Goal: Contribute content: Contribute content

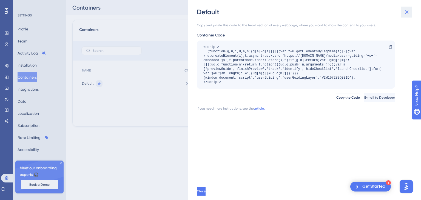
click at [408, 12] on icon at bounding box center [407, 12] width 7 height 7
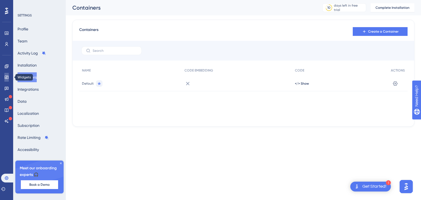
click at [6, 80] on link at bounding box center [6, 77] width 4 height 9
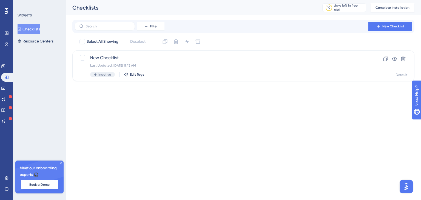
click at [62, 162] on icon at bounding box center [60, 163] width 3 height 3
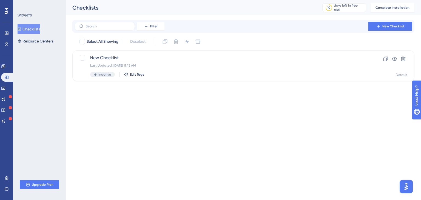
click at [406, 185] on img "Open AI Assistant Launcher" at bounding box center [406, 187] width 10 height 10
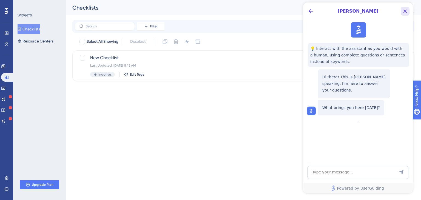
click at [407, 9] on icon "Close Button" at bounding box center [405, 11] width 7 height 7
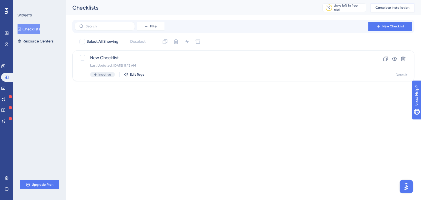
click at [385, 9] on span "Complete Installation" at bounding box center [393, 7] width 34 height 4
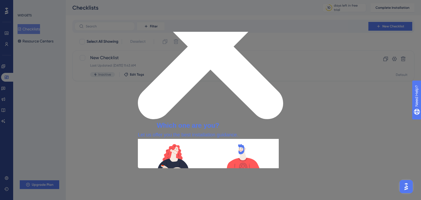
drag, startPoint x: 280, startPoint y: 34, endPoint x: 418, endPoint y: 67, distance: 142.3
click at [280, 34] on icon "Close Preview" at bounding box center [210, 46] width 145 height 145
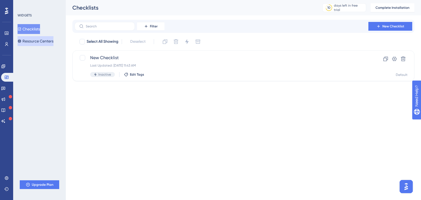
click at [53, 40] on button "Resource Centers" at bounding box center [36, 41] width 36 height 10
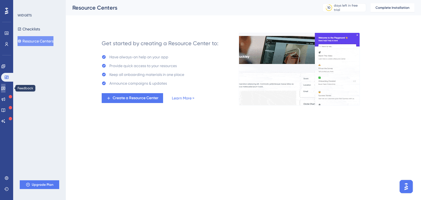
click at [5, 87] on icon at bounding box center [3, 88] width 4 height 4
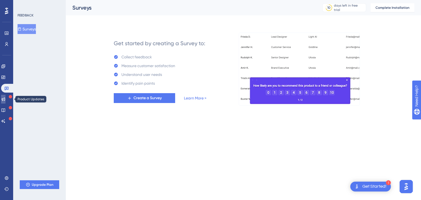
click at [5, 100] on icon at bounding box center [3, 99] width 4 height 4
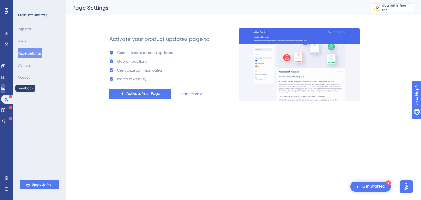
click at [5, 87] on icon at bounding box center [3, 89] width 4 height 4
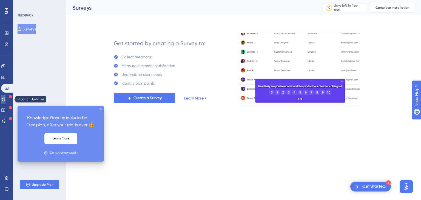
click at [5, 103] on link at bounding box center [3, 99] width 4 height 9
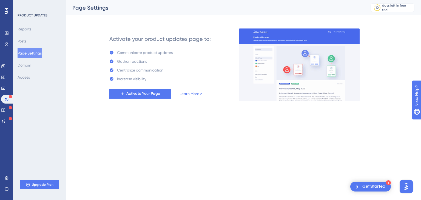
click at [32, 45] on div "Reports Posts Page Settings Domain Access" at bounding box center [40, 53] width 44 height 58
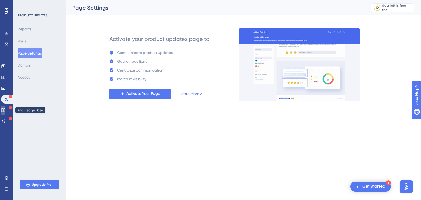
click at [4, 108] on link at bounding box center [3, 110] width 4 height 9
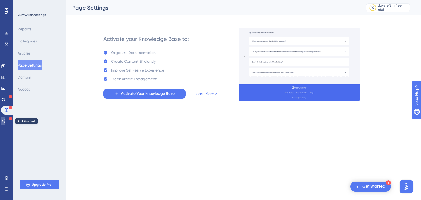
click at [5, 118] on link at bounding box center [3, 121] width 4 height 9
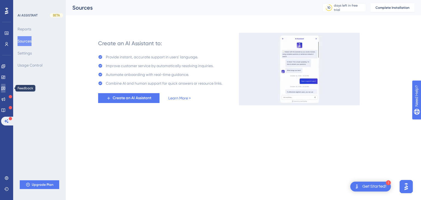
click at [5, 88] on link at bounding box center [3, 88] width 4 height 9
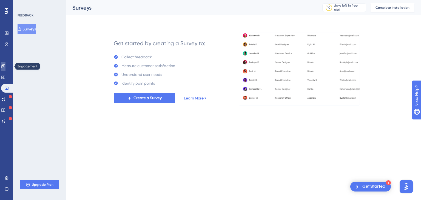
click at [5, 67] on icon at bounding box center [3, 66] width 4 height 4
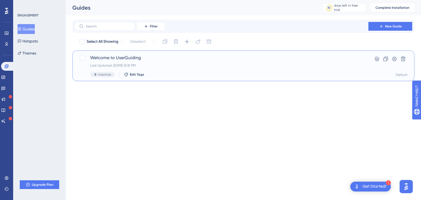
click at [183, 63] on div "Last Updated: [DATE] 12:15 PM" at bounding box center [221, 65] width 263 height 4
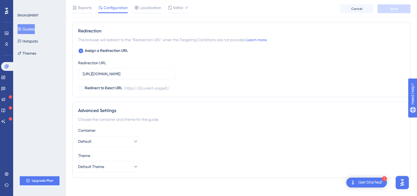
scroll to position [387, 0]
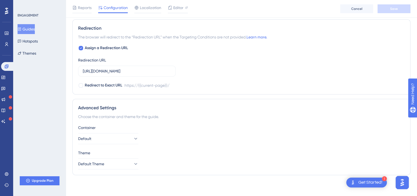
click at [357, 179] on div "1 Get Started!" at bounding box center [366, 182] width 41 height 10
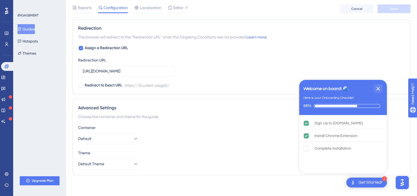
click at [261, 131] on div "Container Default" at bounding box center [241, 134] width 327 height 20
click at [380, 89] on icon "Close Checklist" at bounding box center [378, 88] width 7 height 7
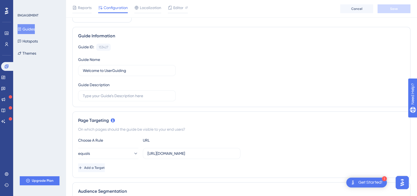
scroll to position [0, 0]
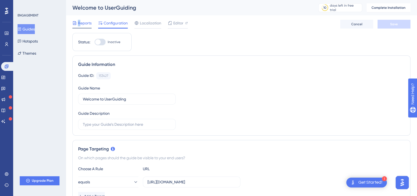
click at [79, 22] on span "Reports" at bounding box center [85, 23] width 14 height 7
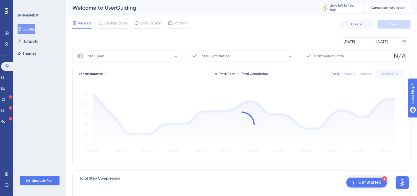
click at [117, 18] on div "Reports Configuration Localization Editor Cancel Save" at bounding box center [241, 24] width 338 height 18
click at [118, 23] on span "Configuration" at bounding box center [116, 23] width 24 height 7
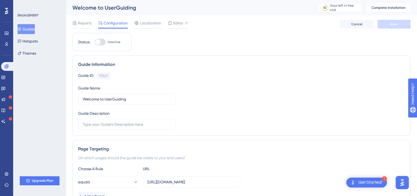
click at [132, 24] on div "Reports Configuration Localization Editor" at bounding box center [129, 24] width 115 height 9
click at [139, 26] on div "Localization" at bounding box center [147, 23] width 27 height 7
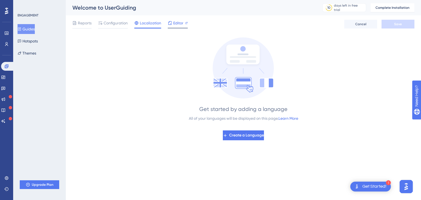
click at [182, 21] on span "Editor" at bounding box center [178, 23] width 10 height 7
click at [178, 23] on span "Editor" at bounding box center [178, 23] width 10 height 7
click at [34, 40] on button "Hotspots" at bounding box center [28, 41] width 20 height 10
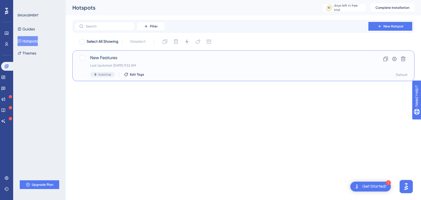
click at [129, 62] on div "New Features Last Updated: [DATE] 11:52 AM Inactive Edit Tags" at bounding box center [221, 66] width 263 height 22
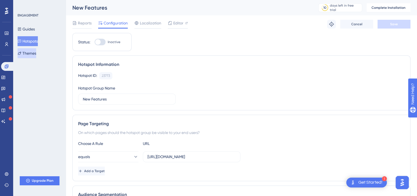
click at [35, 53] on button "Themes" at bounding box center [27, 53] width 19 height 10
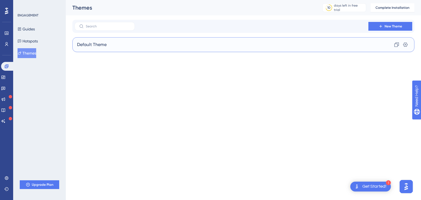
click at [136, 46] on div "Default Theme Clone Settings" at bounding box center [243, 44] width 342 height 15
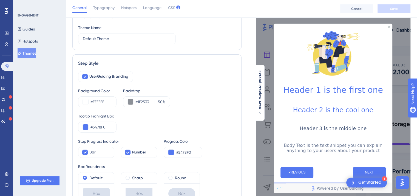
scroll to position [55, 0]
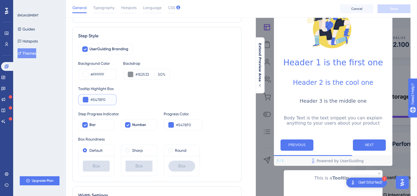
click at [111, 101] on input "#5478F0" at bounding box center [100, 99] width 21 height 7
click at [86, 100] on button at bounding box center [85, 99] width 5 height 5
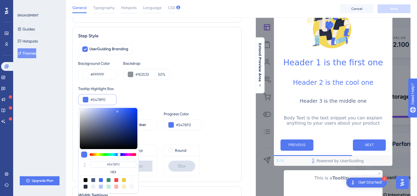
click at [125, 100] on div "Tooltip Highlight Box #5478F0 #5478F0 HEX" at bounding box center [157, 95] width 158 height 20
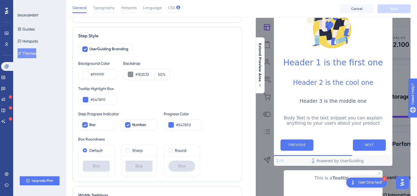
scroll to position [82, 0]
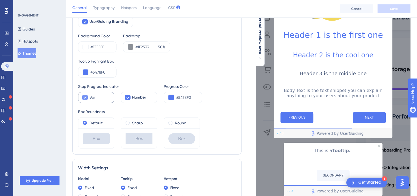
click at [84, 98] on icon at bounding box center [84, 97] width 3 height 4
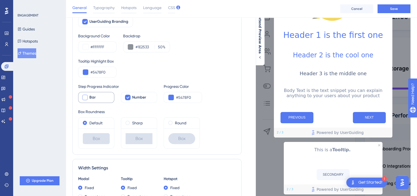
click at [84, 98] on div at bounding box center [84, 97] width 5 height 5
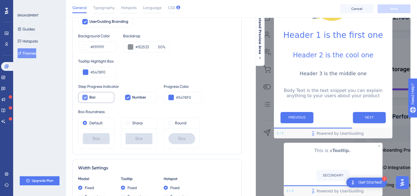
click at [84, 98] on icon at bounding box center [84, 97] width 3 height 4
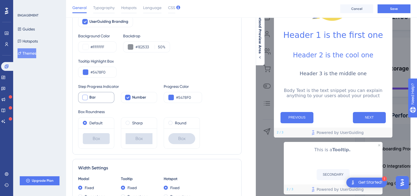
click at [84, 98] on div at bounding box center [84, 97] width 5 height 5
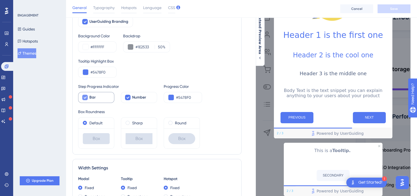
click at [84, 98] on icon at bounding box center [84, 97] width 3 height 4
checkbox input "false"
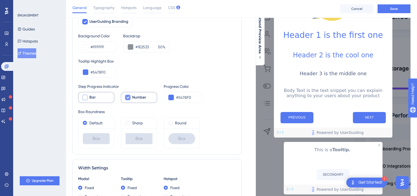
click at [130, 97] on div at bounding box center [127, 97] width 5 height 5
checkbox input "true"
click at [87, 98] on div at bounding box center [84, 97] width 5 height 5
checkbox input "true"
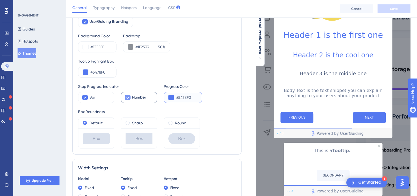
click at [171, 96] on button at bounding box center [170, 97] width 5 height 5
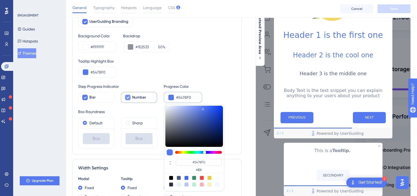
click at [171, 96] on button at bounding box center [170, 97] width 5 height 5
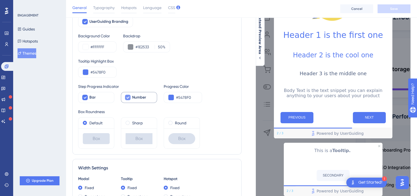
click at [127, 97] on icon at bounding box center [127, 97] width 3 height 4
click at [127, 97] on div at bounding box center [127, 97] width 5 height 5
click at [127, 97] on icon at bounding box center [127, 97] width 3 height 4
click at [127, 97] on div at bounding box center [127, 97] width 5 height 5
checkbox input "true"
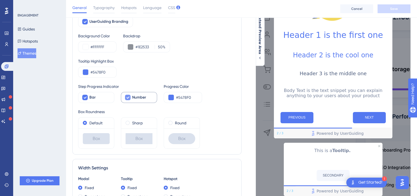
scroll to position [137, 0]
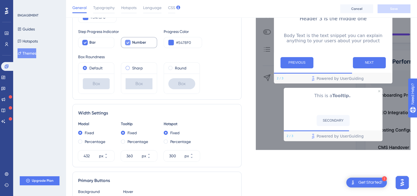
click at [127, 68] on span at bounding box center [128, 68] width 4 height 4
click at [131, 67] on input "radio" at bounding box center [131, 67] width 0 height 0
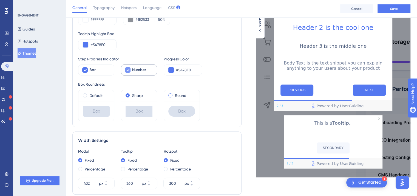
click at [172, 96] on span at bounding box center [170, 95] width 4 height 4
click at [174, 94] on input "radio" at bounding box center [174, 94] width 0 height 0
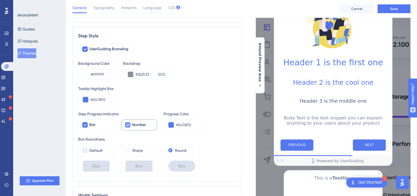
click at [88, 150] on div "Default" at bounding box center [96, 150] width 27 height 7
click at [171, 149] on span at bounding box center [170, 150] width 4 height 4
click at [174, 149] on input "radio" at bounding box center [174, 149] width 0 height 0
click at [92, 148] on label "Default" at bounding box center [95, 150] width 13 height 7
click at [176, 149] on label "Round" at bounding box center [181, 150] width 12 height 7
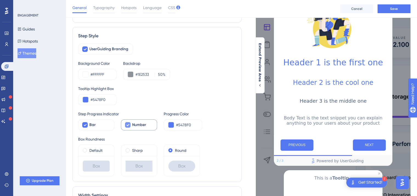
scroll to position [110, 0]
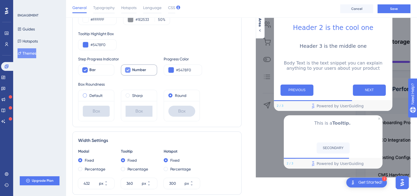
click at [101, 97] on label "Default" at bounding box center [95, 95] width 13 height 7
click at [137, 98] on label "Sharp" at bounding box center [137, 95] width 11 height 7
click at [107, 96] on div "Default" at bounding box center [96, 95] width 27 height 7
click at [183, 97] on label "Round" at bounding box center [181, 95] width 12 height 7
click at [105, 94] on div "Default" at bounding box center [96, 95] width 27 height 7
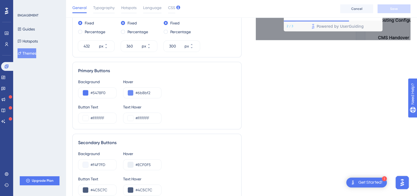
scroll to position [331, 0]
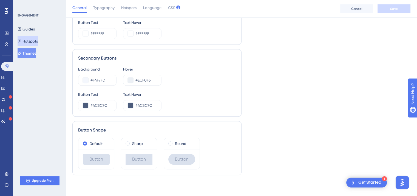
click at [35, 40] on button "Hotspots" at bounding box center [28, 41] width 20 height 10
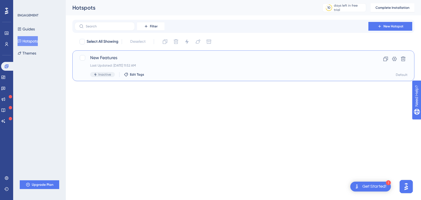
click at [179, 64] on div "Last Updated: [DATE] 11:52 AM" at bounding box center [221, 65] width 263 height 4
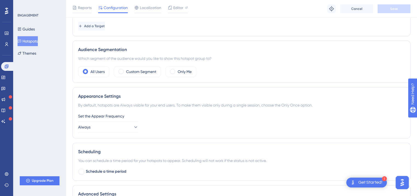
scroll to position [192, 0]
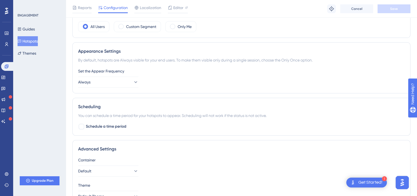
click at [189, 8] on div "Reports Configuration Localization Editor Troubleshoot Cancel Save" at bounding box center [241, 9] width 351 height 18
click at [183, 8] on div "Editor" at bounding box center [178, 7] width 20 height 7
click at [5, 79] on icon at bounding box center [3, 77] width 4 height 3
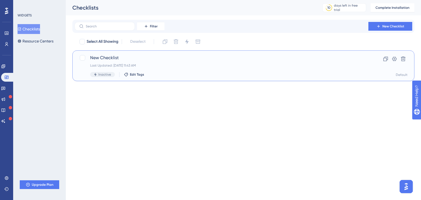
click at [133, 63] on div "Last Updated: [DATE] 11:43 AM" at bounding box center [221, 65] width 263 height 4
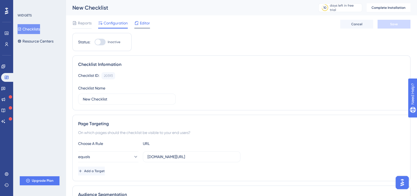
click at [140, 25] on span "Editor" at bounding box center [145, 23] width 10 height 7
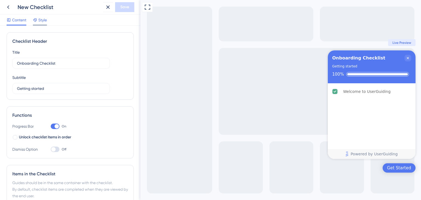
click at [36, 24] on div "Style" at bounding box center [40, 21] width 14 height 9
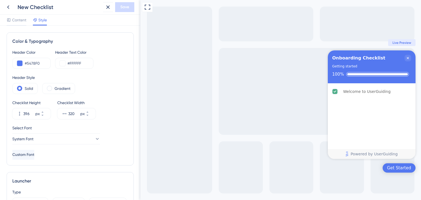
drag, startPoint x: 19, startPoint y: 21, endPoint x: 17, endPoint y: 16, distance: 4.8
click at [19, 20] on span "Content" at bounding box center [19, 20] width 14 height 7
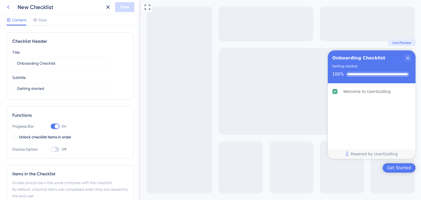
click at [9, 6] on icon at bounding box center [8, 7] width 2 height 4
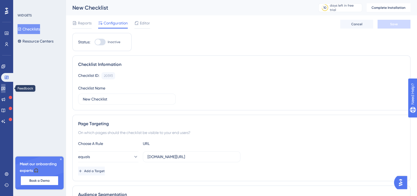
click at [5, 85] on link at bounding box center [3, 88] width 4 height 9
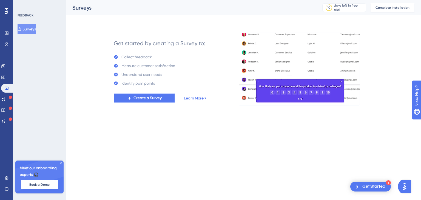
click at [134, 98] on span "Create a Survey" at bounding box center [148, 98] width 28 height 7
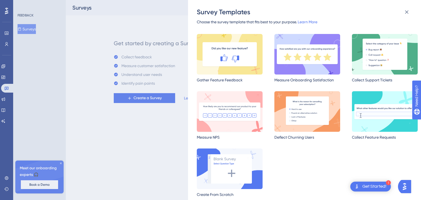
scroll to position [10, 0]
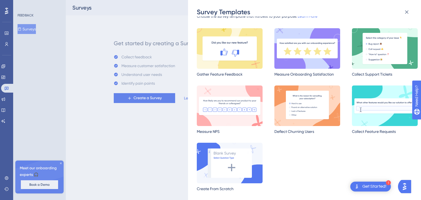
click at [372, 47] on img at bounding box center [385, 48] width 66 height 41
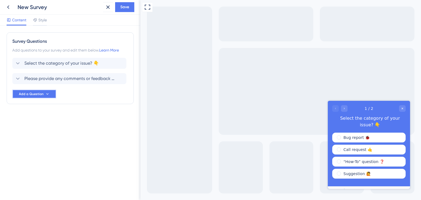
click at [48, 95] on icon at bounding box center [47, 94] width 4 height 4
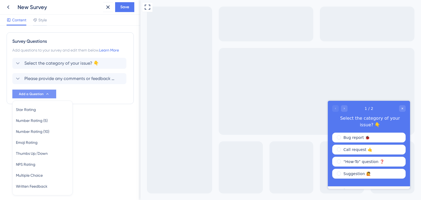
scroll to position [17, 0]
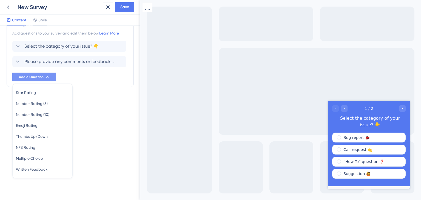
click at [93, 104] on div "Survey Questions Add questions to your survey and edit them below. Learn More S…" at bounding box center [70, 62] width 127 height 94
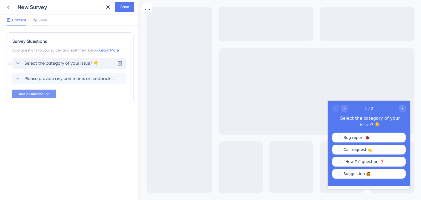
click at [19, 65] on icon at bounding box center [18, 63] width 7 height 7
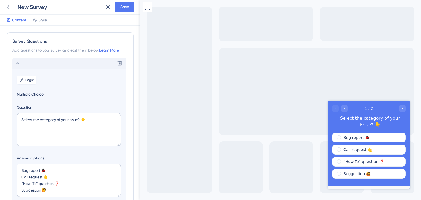
click at [20, 66] on icon at bounding box center [18, 63] width 7 height 7
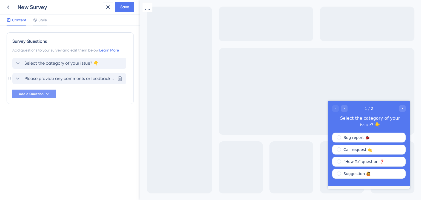
click at [22, 78] on div "Please provide any comments or feedback regarding your experience with our serv…" at bounding box center [65, 78] width 100 height 7
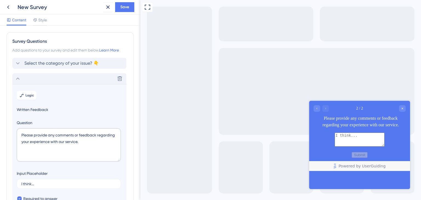
click at [21, 80] on icon at bounding box center [18, 78] width 7 height 7
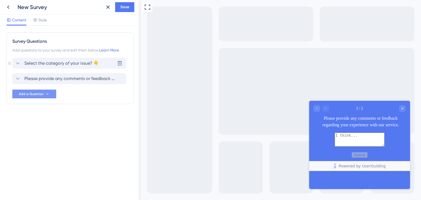
click at [16, 64] on icon at bounding box center [18, 63] width 7 height 7
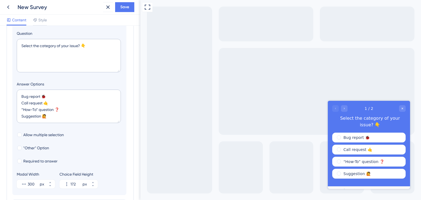
scroll to position [78, 0]
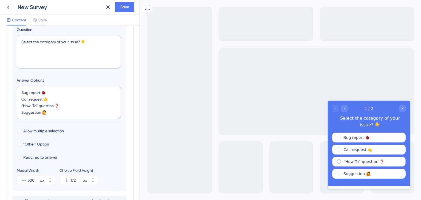
click at [340, 159] on span "radio group" at bounding box center [339, 161] width 4 height 4
click at [343, 160] on input "radio group" at bounding box center [343, 160] width 0 height 0
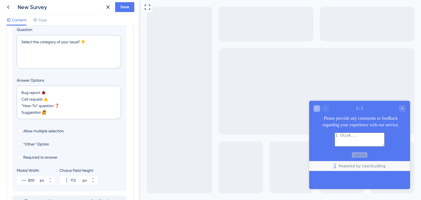
click at [316, 109] on icon "Go to Question 1" at bounding box center [316, 108] width 3 height 3
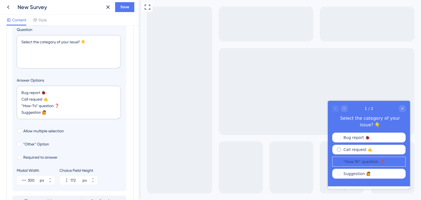
click at [368, 147] on label "Call request 🤙" at bounding box center [358, 149] width 29 height 5
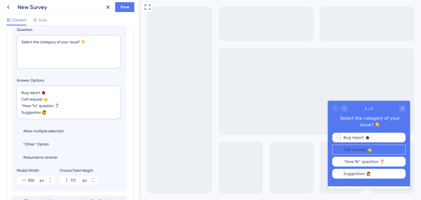
click at [363, 135] on label "Bug report 🐞" at bounding box center [357, 137] width 26 height 5
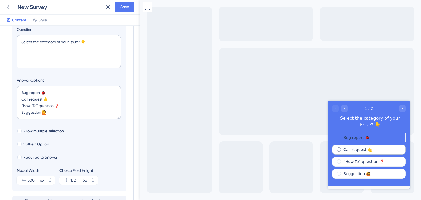
click at [358, 145] on div "Call request 🤙" at bounding box center [368, 150] width 73 height 10
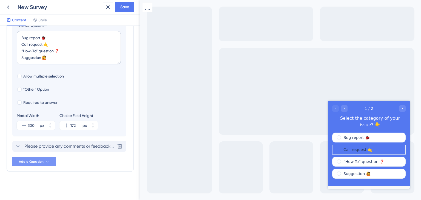
click at [79, 145] on span "Please provide any comments or feedback regarding your experience with our serv…" at bounding box center [69, 146] width 90 height 7
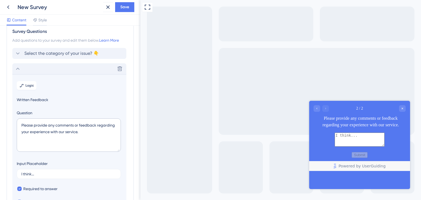
scroll to position [0, 0]
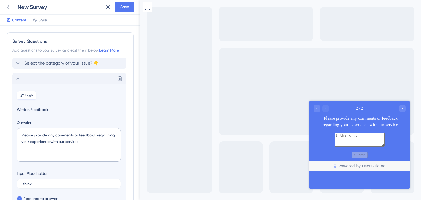
click at [27, 95] on span "Logic" at bounding box center [30, 95] width 9 height 4
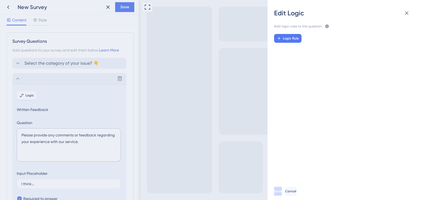
click at [27, 95] on div "Edit Logic Add logic rules to this question. The rules will apply after this qu…" at bounding box center [210, 100] width 421 height 200
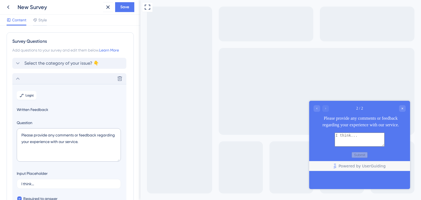
click at [18, 77] on icon at bounding box center [18, 78] width 7 height 7
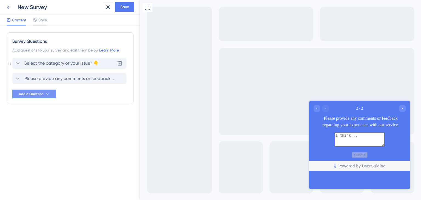
click at [22, 62] on div "Select the category of your issue? 👇" at bounding box center [57, 63] width 84 height 7
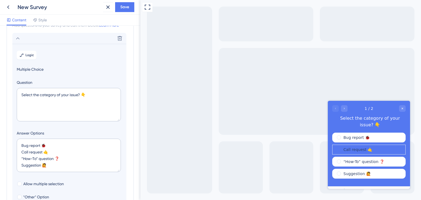
scroll to position [32, 0]
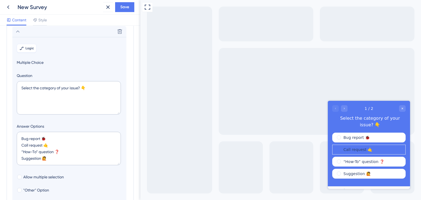
click at [32, 46] on span "Logic" at bounding box center [30, 48] width 9 height 4
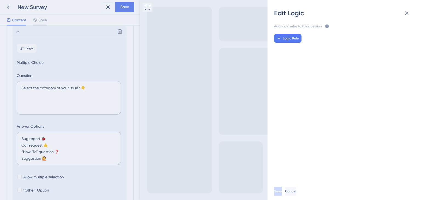
click at [35, 52] on div "Edit Logic Add logic rules to this question. The rules will apply after this qu…" at bounding box center [210, 100] width 421 height 200
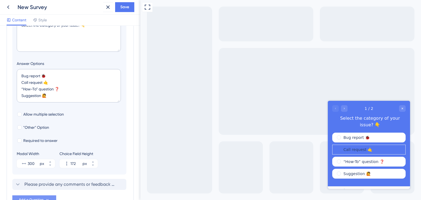
scroll to position [114, 0]
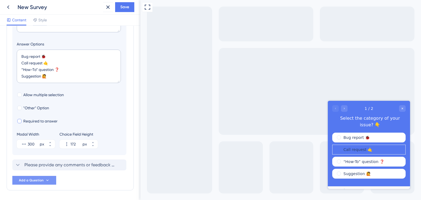
click at [44, 119] on span "Required to answer" at bounding box center [40, 121] width 34 height 7
click at [19, 120] on icon at bounding box center [19, 121] width 2 height 4
click at [19, 120] on div at bounding box center [19, 121] width 4 height 4
click at [19, 120] on icon at bounding box center [19, 121] width 2 height 4
checkbox input "false"
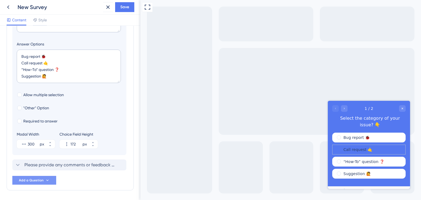
drag, startPoint x: 337, startPoint y: 143, endPoint x: 333, endPoint y: 142, distance: 3.7
click at [341, 147] on span "radio group" at bounding box center [341, 147] width 0 height 0
click at [343, 148] on input "radio group" at bounding box center [343, 148] width 0 height 0
click at [344, 109] on icon "Go to Question 2" at bounding box center [344, 108] width 3 height 3
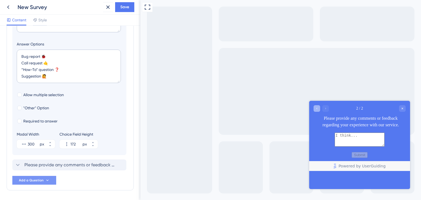
click at [318, 108] on div "Go to Question 1" at bounding box center [317, 108] width 7 height 7
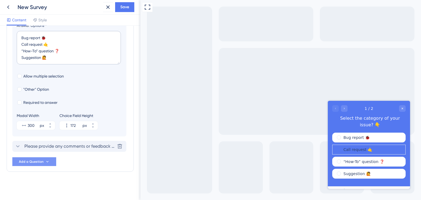
click at [26, 145] on span "Please provide any comments or feedback regarding your experience with our serv…" at bounding box center [69, 146] width 90 height 7
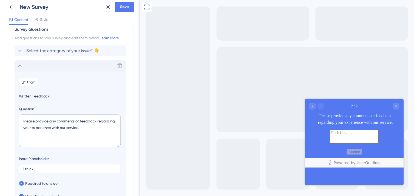
scroll to position [0, 0]
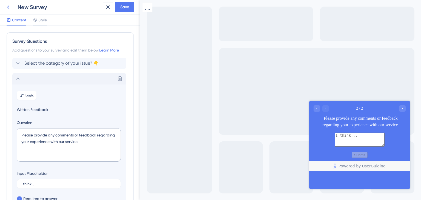
click at [10, 4] on icon at bounding box center [8, 7] width 7 height 7
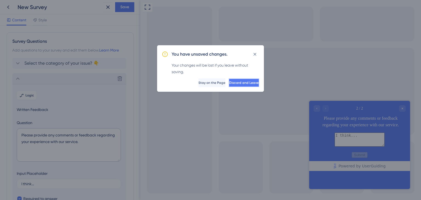
click at [229, 83] on button "Discard and Leave" at bounding box center [244, 82] width 31 height 9
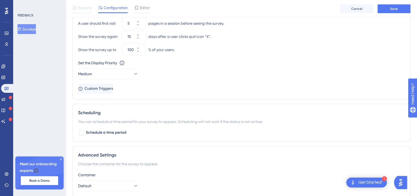
scroll to position [307, 0]
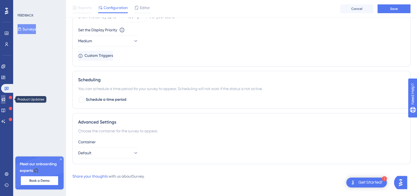
click at [5, 101] on icon at bounding box center [4, 100] width 4 height 4
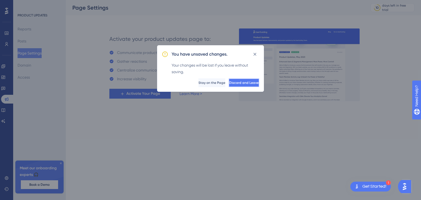
click at [229, 84] on span "Discard and Leave" at bounding box center [244, 83] width 30 height 4
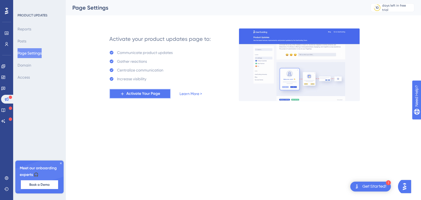
click at [143, 92] on span "Activate Your Page" at bounding box center [143, 93] width 34 height 7
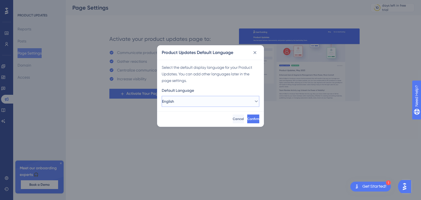
click at [213, 101] on button "English" at bounding box center [211, 101] width 98 height 11
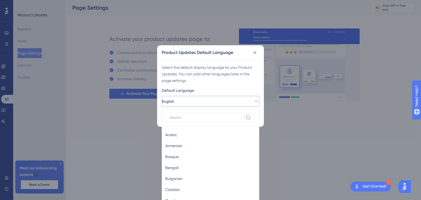
click at [213, 101] on button "English" at bounding box center [211, 101] width 98 height 11
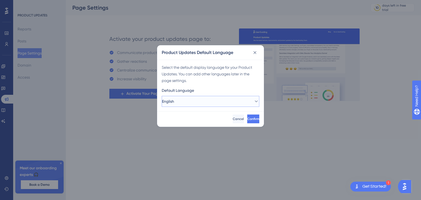
click at [203, 100] on button "English" at bounding box center [211, 101] width 98 height 11
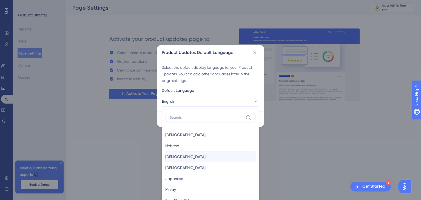
scroll to position [388, 0]
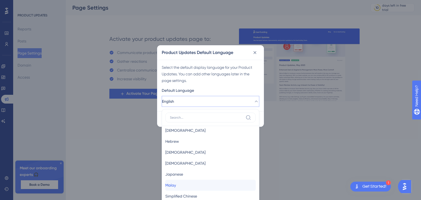
click at [195, 185] on div "Malay Malay" at bounding box center [210, 185] width 90 height 11
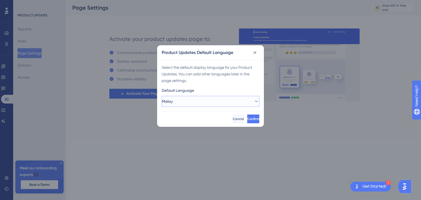
click at [216, 102] on button "Malay" at bounding box center [211, 101] width 98 height 11
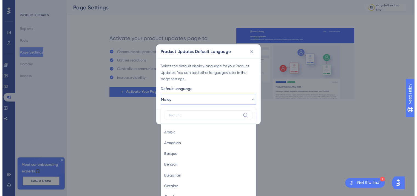
scroll to position [110, 0]
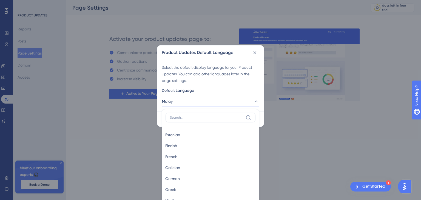
click at [119, 128] on div "Product Updates Default Language Select the default display language for your P…" at bounding box center [210, 100] width 421 height 200
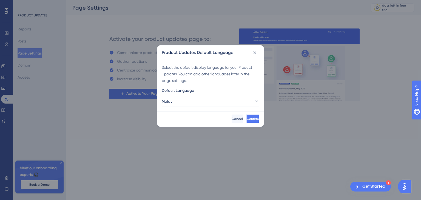
click at [247, 117] on span "Confirm" at bounding box center [253, 119] width 12 height 4
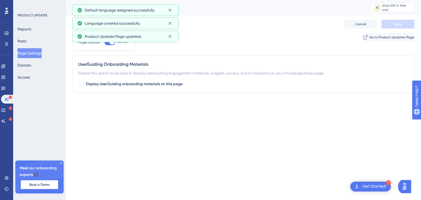
click at [171, 35] on icon at bounding box center [169, 36] width 5 height 5
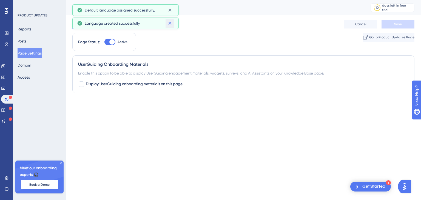
click at [169, 24] on icon at bounding box center [169, 23] width 5 height 5
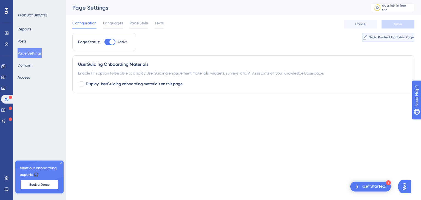
click at [369, 36] on span "Go to Product Updates Page" at bounding box center [391, 37] width 45 height 4
click at [84, 83] on label "Display UserGuiding onboarding materials on this page" at bounding box center [130, 84] width 104 height 7
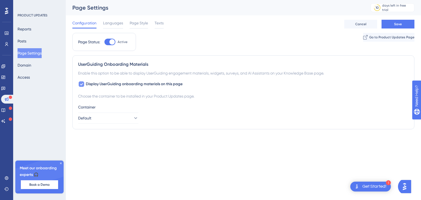
click at [84, 83] on label "Display UserGuiding onboarding materials on this page" at bounding box center [130, 84] width 104 height 7
checkbox input "false"
click at [112, 22] on span "Languages" at bounding box center [113, 23] width 20 height 7
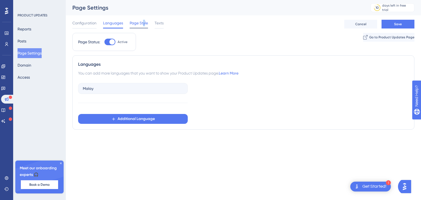
click at [143, 20] on div "Configuration Languages Page Style Texts Cancel Save" at bounding box center [243, 24] width 342 height 18
click at [142, 23] on span "Page Style" at bounding box center [139, 23] width 18 height 7
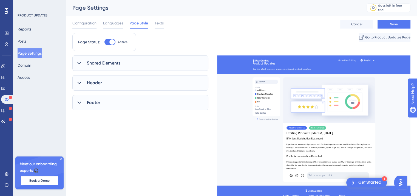
scroll to position [27, 0]
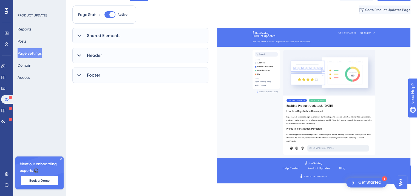
drag, startPoint x: 145, startPoint y: 33, endPoint x: 147, endPoint y: 36, distance: 4.5
click at [145, 32] on div "Shared Elements" at bounding box center [140, 35] width 136 height 15
click at [147, 36] on div "Shared Elements" at bounding box center [140, 35] width 136 height 15
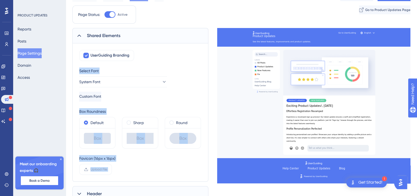
click at [137, 36] on div "Shared Elements" at bounding box center [140, 35] width 136 height 15
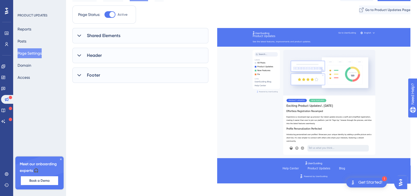
drag, startPoint x: 153, startPoint y: 106, endPoint x: 150, endPoint y: 104, distance: 4.0
click at [153, 107] on div "Shared Elements UserGuiding Branding Select Font System Font Custom Font Box Ro…" at bounding box center [140, 83] width 136 height 110
click at [87, 35] on div "Shared Elements" at bounding box center [140, 35] width 136 height 15
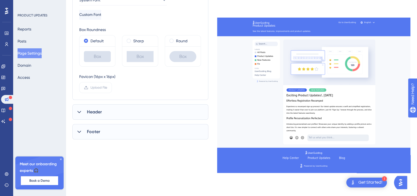
scroll to position [110, 0]
click at [115, 112] on div "Header" at bounding box center [140, 111] width 136 height 15
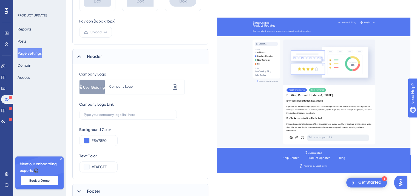
scroll to position [185, 0]
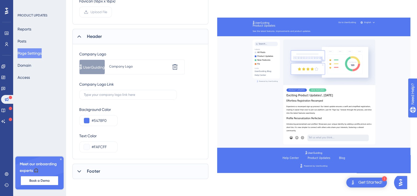
click at [118, 170] on div "Footer" at bounding box center [140, 170] width 136 height 15
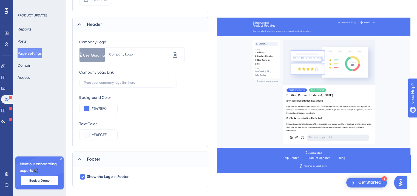
scroll to position [205, 0]
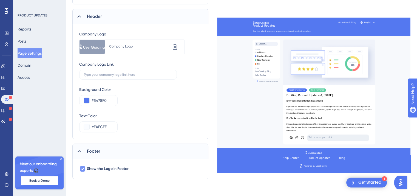
click at [118, 168] on span "Show the Logo in Footer" at bounding box center [108, 168] width 42 height 7
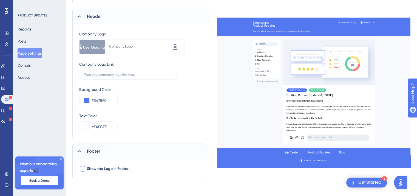
click at [112, 166] on span "Show the Logo in Footer" at bounding box center [108, 168] width 42 height 7
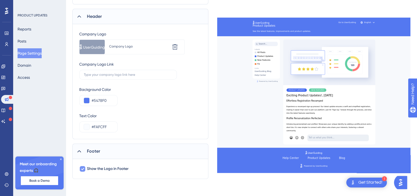
click at [112, 166] on span "Show the Logo in Footer" at bounding box center [108, 168] width 42 height 7
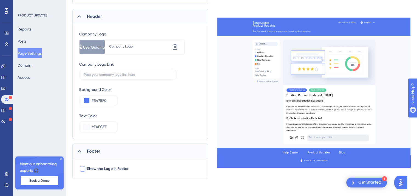
click at [112, 166] on span "Show the Logo in Footer" at bounding box center [108, 168] width 42 height 7
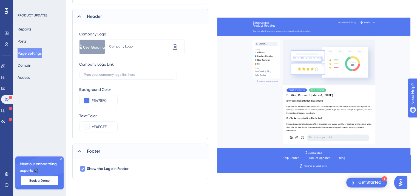
click at [112, 166] on span "Show the Logo in Footer" at bounding box center [108, 168] width 42 height 7
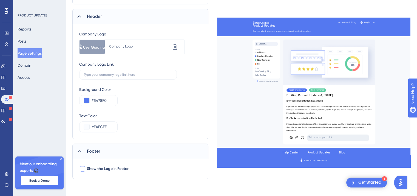
click at [112, 166] on span "Show the Logo in Footer" at bounding box center [108, 168] width 42 height 7
checkbox input "true"
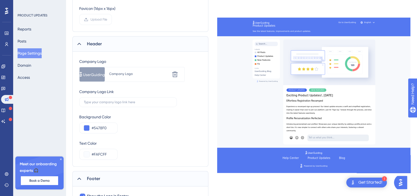
scroll to position [95, 0]
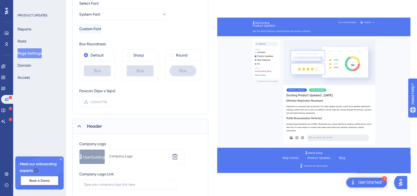
click at [105, 123] on div "Header" at bounding box center [140, 125] width 136 height 15
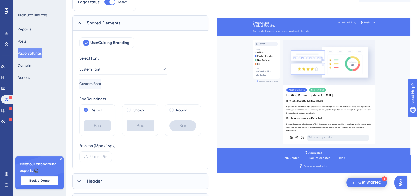
scroll to position [0, 0]
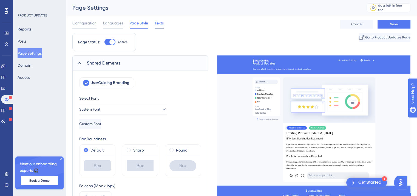
click at [161, 21] on span "Texts" at bounding box center [159, 23] width 9 height 7
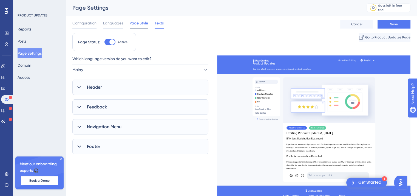
click at [143, 22] on span "Page Style" at bounding box center [139, 23] width 18 height 7
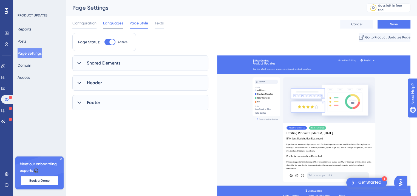
click at [119, 26] on span "Languages" at bounding box center [113, 23] width 20 height 7
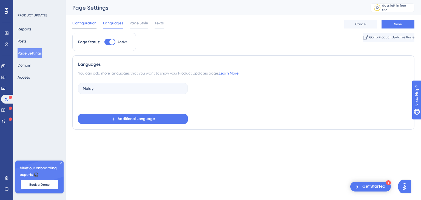
click at [83, 23] on span "Configuration" at bounding box center [84, 23] width 24 height 7
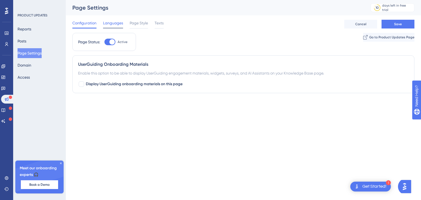
click at [107, 20] on span "Languages" at bounding box center [113, 23] width 20 height 7
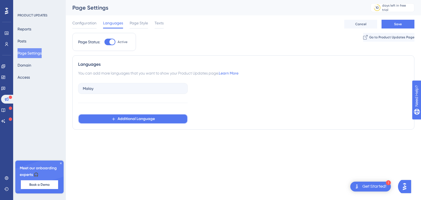
click at [142, 123] on button "Additional Language" at bounding box center [133, 119] width 110 height 10
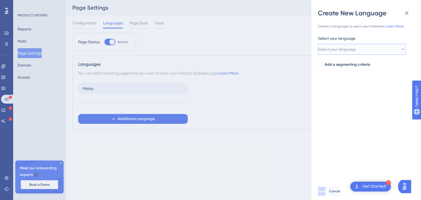
click at [366, 46] on button "Select your language" at bounding box center [362, 49] width 88 height 11
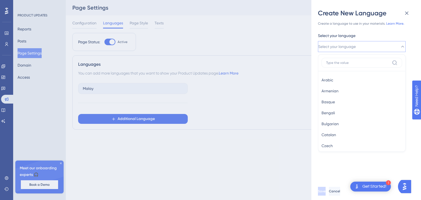
click at [358, 64] on input at bounding box center [358, 63] width 64 height 4
type input "en"
click at [358, 104] on div "English English" at bounding box center [362, 102] width 81 height 11
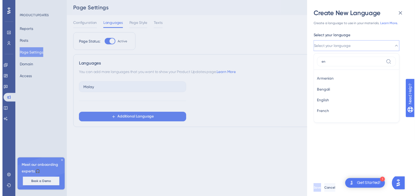
scroll to position [0, 0]
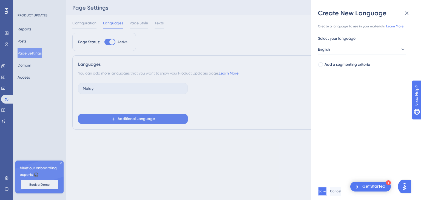
click at [326, 193] on span "Save" at bounding box center [323, 191] width 8 height 4
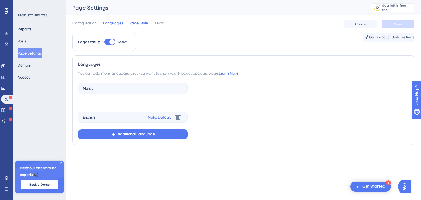
click at [139, 23] on span "Page Style" at bounding box center [139, 23] width 18 height 7
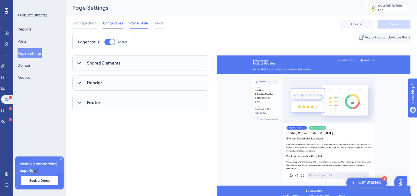
click at [120, 21] on span "Languages" at bounding box center [113, 23] width 20 height 7
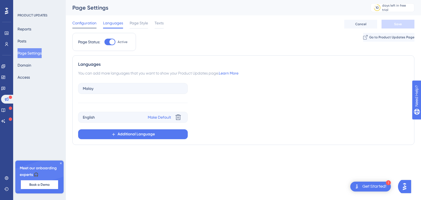
click at [91, 23] on span "Configuration" at bounding box center [84, 23] width 24 height 7
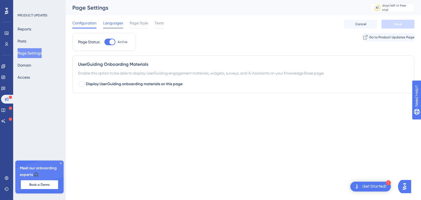
click at [108, 24] on span "Languages" at bounding box center [113, 23] width 20 height 7
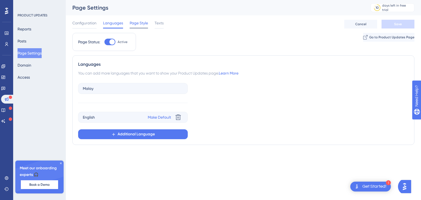
click at [135, 25] on span "Page Style" at bounding box center [139, 23] width 18 height 7
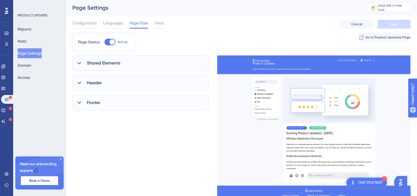
click at [140, 61] on div "Shared Elements" at bounding box center [140, 62] width 136 height 15
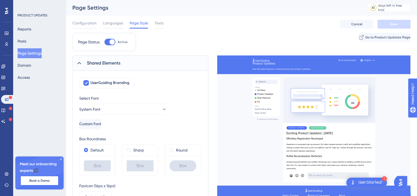
click at [140, 62] on div "Shared Elements" at bounding box center [140, 62] width 136 height 15
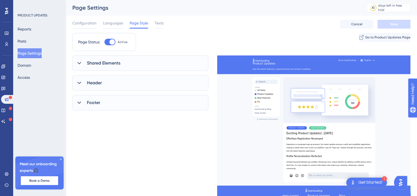
click at [105, 64] on span "Shared Elements" at bounding box center [103, 63] width 33 height 7
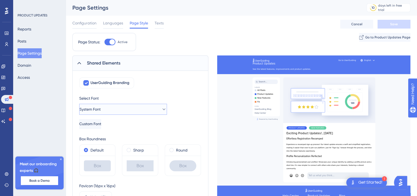
click at [120, 109] on button "System Font" at bounding box center [123, 109] width 88 height 11
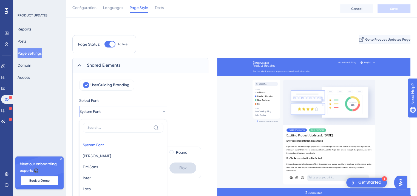
scroll to position [74, 0]
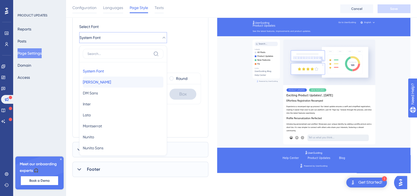
click at [117, 79] on button "[PERSON_NAME] [PERSON_NAME]" at bounding box center [123, 82] width 81 height 11
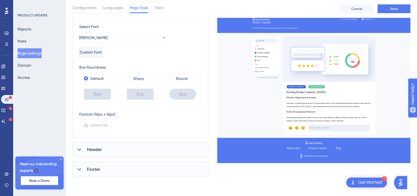
click at [102, 49] on button "Custom Font" at bounding box center [90, 52] width 23 height 10
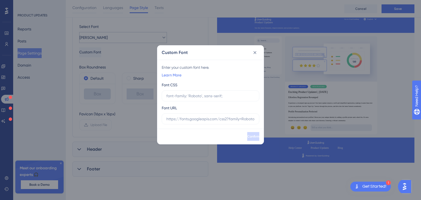
click at [129, 41] on div "Custom Font Enter your custom font here. Learn More Font CSS Font URL Confirm" at bounding box center [210, 100] width 421 height 200
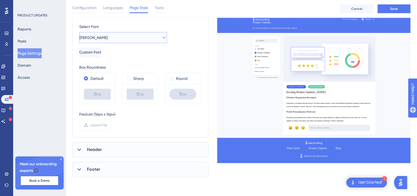
click at [137, 35] on button "[PERSON_NAME]" at bounding box center [123, 37] width 88 height 11
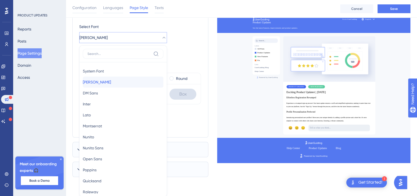
scroll to position [97, 0]
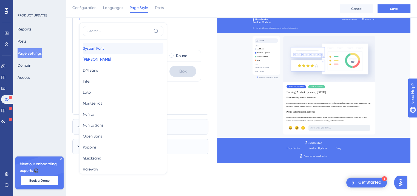
click at [121, 49] on button "System Font System Font" at bounding box center [123, 48] width 81 height 11
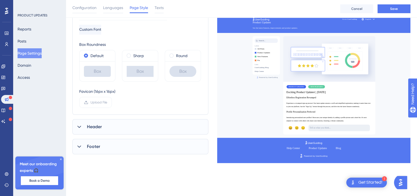
scroll to position [14, 0]
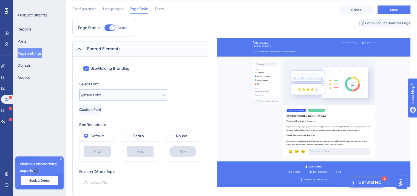
click at [124, 97] on button "System Font" at bounding box center [123, 94] width 88 height 11
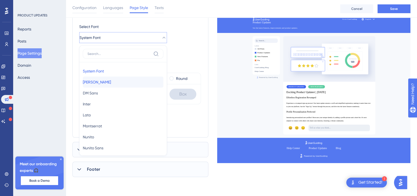
click at [108, 84] on button "[PERSON_NAME] [PERSON_NAME]" at bounding box center [123, 82] width 81 height 11
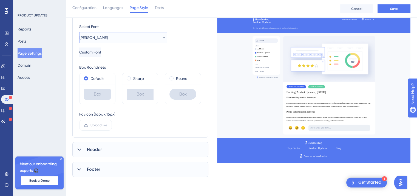
click at [117, 35] on button "[PERSON_NAME]" at bounding box center [123, 37] width 88 height 11
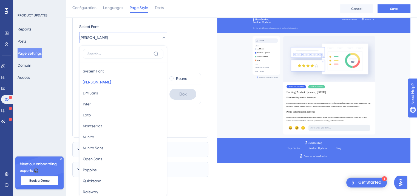
scroll to position [97, 0]
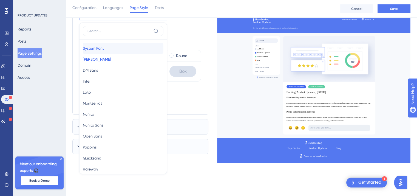
click at [118, 47] on button "System Font System Font" at bounding box center [123, 48] width 81 height 11
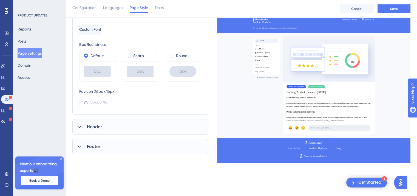
scroll to position [0, 0]
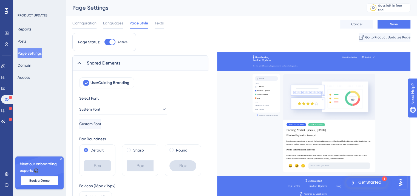
click at [112, 44] on div at bounding box center [111, 41] width 5 height 5
click at [104, 42] on input "Active" at bounding box center [104, 42] width 0 height 0
click at [111, 42] on div at bounding box center [107, 41] width 5 height 5
click at [104, 42] on input "Inactive" at bounding box center [104, 42] width 0 height 0
click at [111, 42] on div at bounding box center [111, 41] width 5 height 5
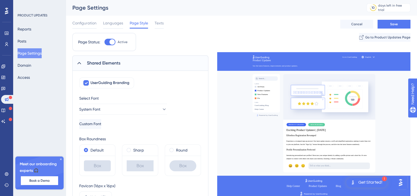
click at [104, 42] on input "Active" at bounding box center [104, 42] width 0 height 0
click at [111, 42] on div at bounding box center [107, 41] width 5 height 5
click at [104, 42] on input "Inactive" at bounding box center [104, 42] width 0 height 0
checkbox input "true"
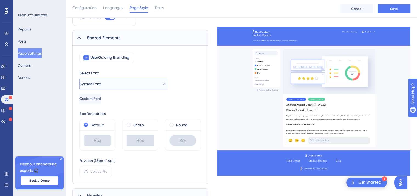
click at [133, 80] on button "System Font" at bounding box center [123, 83] width 88 height 11
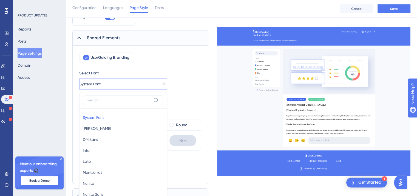
scroll to position [76, 0]
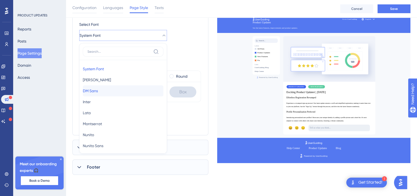
click at [127, 90] on button "DM Sans DM Sans" at bounding box center [123, 90] width 81 height 11
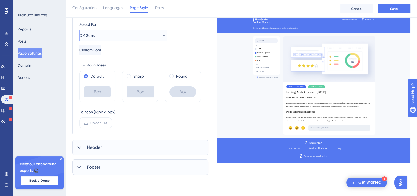
click at [121, 35] on button "DM Sans" at bounding box center [123, 35] width 88 height 11
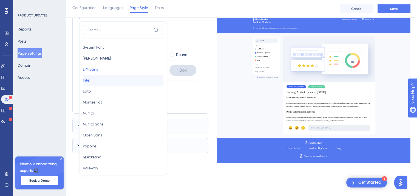
click at [119, 82] on button "Inter Inter" at bounding box center [123, 80] width 81 height 11
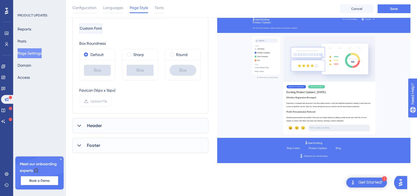
click at [102, 28] on button "Custom Font" at bounding box center [90, 29] width 23 height 10
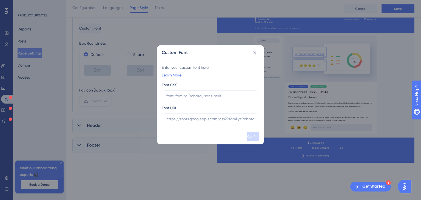
click at [130, 35] on div "Custom Font Enter your custom font here. Learn More Font CSS Font URL Confirm" at bounding box center [210, 100] width 421 height 200
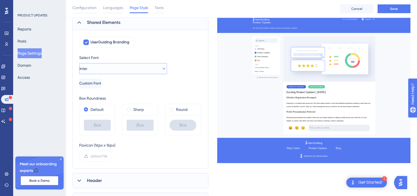
click at [125, 67] on button "Inter" at bounding box center [123, 68] width 88 height 11
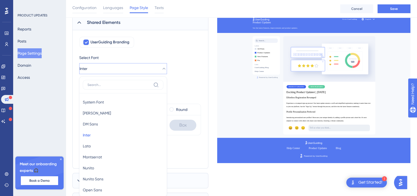
scroll to position [81, 0]
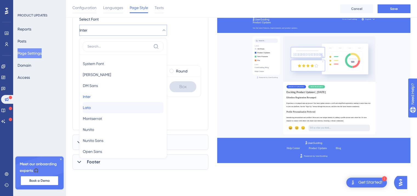
click at [126, 109] on button "Lato Lato" at bounding box center [123, 107] width 81 height 11
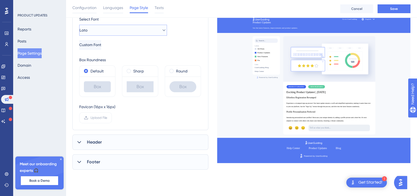
click at [124, 32] on button "Lato" at bounding box center [123, 30] width 88 height 11
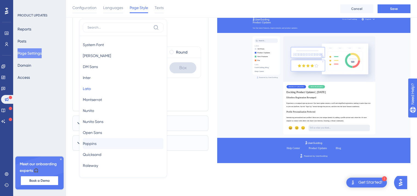
scroll to position [27, 0]
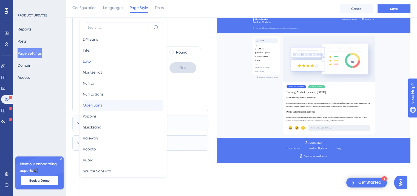
click at [102, 106] on span "Open Sans" at bounding box center [92, 105] width 19 height 7
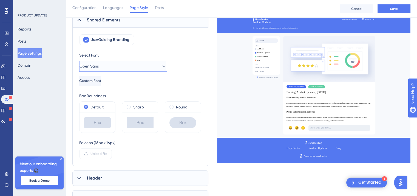
click at [119, 65] on button "Open Sans" at bounding box center [123, 66] width 88 height 11
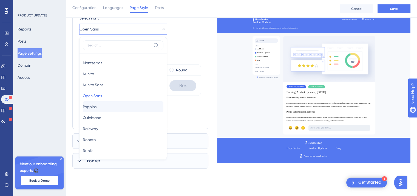
scroll to position [55, 0]
click at [105, 107] on button "Poppins Poppins" at bounding box center [123, 106] width 81 height 11
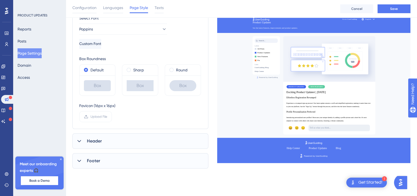
scroll to position [27, 0]
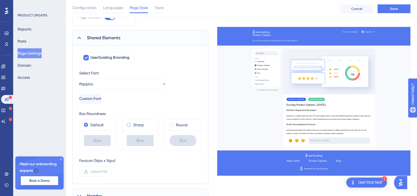
click at [127, 124] on span at bounding box center [129, 125] width 4 height 4
click at [132, 123] on input "radio" at bounding box center [132, 123] width 0 height 0
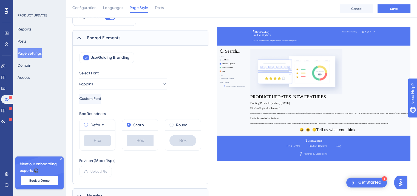
click at [102, 125] on label "Default" at bounding box center [96, 124] width 13 height 7
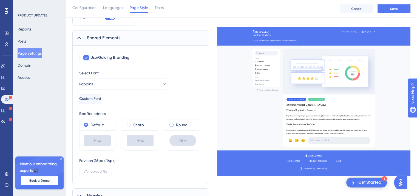
click at [169, 124] on div "Round" at bounding box center [183, 124] width 36 height 11
click at [173, 125] on span at bounding box center [171, 125] width 4 height 4
click at [175, 123] on input "radio" at bounding box center [175, 123] width 0 height 0
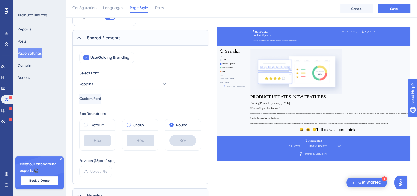
click at [131, 125] on div "Sharp" at bounding box center [140, 124] width 27 height 7
click at [92, 126] on label "Default" at bounding box center [96, 124] width 13 height 7
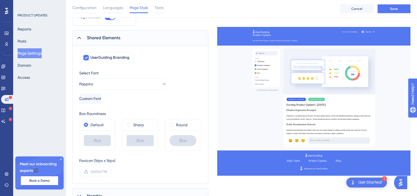
click at [95, 138] on div "Box" at bounding box center [97, 140] width 27 height 11
click at [104, 145] on div "Box" at bounding box center [97, 140] width 27 height 11
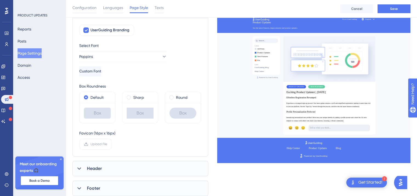
scroll to position [110, 0]
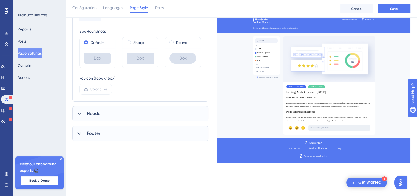
click at [106, 115] on div "Header" at bounding box center [140, 113] width 136 height 15
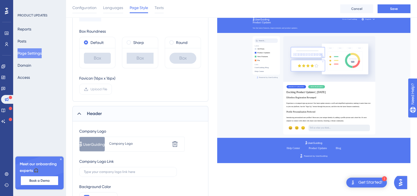
scroll to position [187, 0]
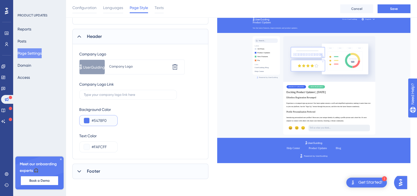
click at [93, 119] on input "#5478F0" at bounding box center [102, 120] width 21 height 7
click at [87, 119] on button at bounding box center [86, 120] width 5 height 5
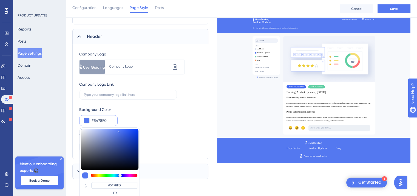
type input "#587aeb"
type input "#587AEB"
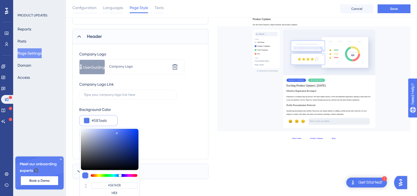
type input "#587bed"
type input "#587BED"
type input "#5a7ced"
type input "#5A7CED"
type input "#597beb"
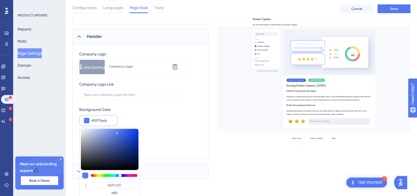
type input "#597BEB"
click at [117, 131] on div at bounding box center [110, 149] width 58 height 41
type input "#597ceb"
type input "#597CEB"
type input "#5981eb"
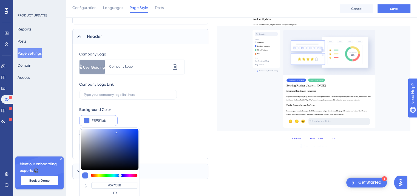
type input "#5981EB"
type input "#5986eb"
type input "#5986EB"
type input "#5990eb"
type input "#5990EB"
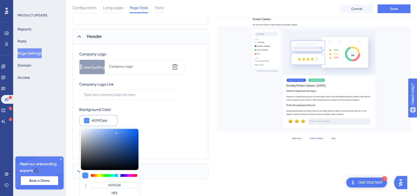
type input "#5995eb"
type input "#5995EB"
type input "#599beb"
type input "#599BEB"
type input "#59a5eb"
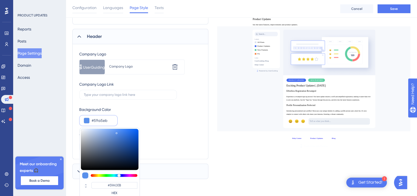
type input "#59A5EB"
type input "#59aaeb"
type input "#59AAEB"
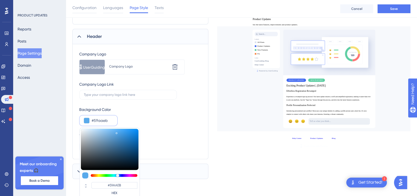
type input "#59afeb"
type input "#59AFEB"
type input "#59baeb"
type input "#59BAEB"
type input "#59bfeb"
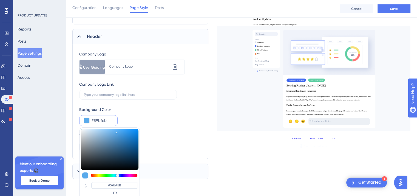
type input "#59BFEB"
type input "#59baeb"
type input "#59BAEB"
type input "#59b4eb"
type input "#59B4EB"
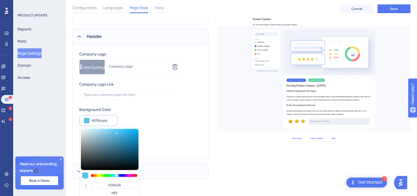
type input "#59afeb"
type input "#59AFEB"
type input "#59aaeb"
type input "#59AAEB"
type input "#59afeb"
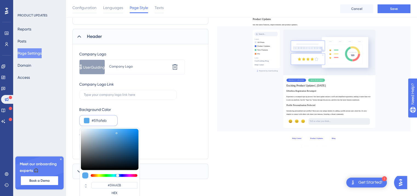
type input "#59AFEB"
type input "#59b4eb"
type input "#59B4EB"
type input "#59baeb"
type input "#59BAEB"
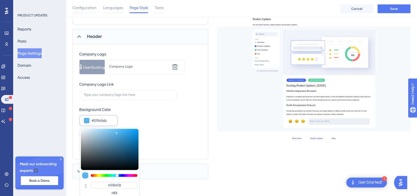
type input "#59c4eb"
type input "#59C4EB"
type input "#59c9eb"
type input "#59C9EB"
type input "#59ceeb"
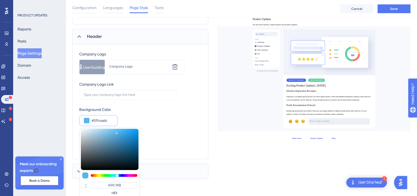
type input "#59CEEB"
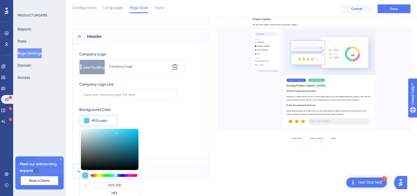
type input "#59c9eb"
type input "#59C9EB"
type input "#59c4eb"
type input "#59C4EB"
type input "#59bfeb"
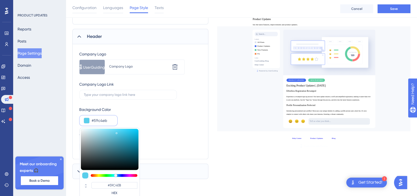
type input "#59BFEB"
type input "#59baeb"
type input "#59BAEB"
type input "#59b4eb"
type input "#59B4EB"
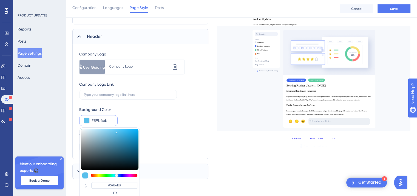
type input "#59afeb"
type input "#59AFEB"
type input "#59aaeb"
type input "#59AAEB"
type input "#59a0eb"
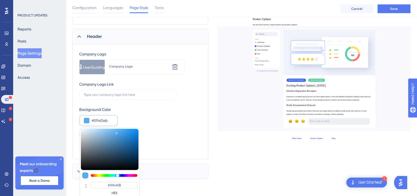
type input "#59A0EB"
type input "#599beb"
type input "#599BEB"
type input "#5995eb"
type input "#5995EB"
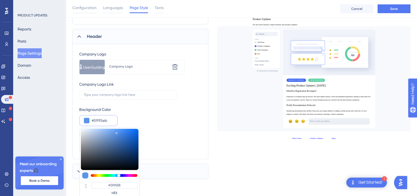
type input "#599beb"
type input "#599BEB"
type input "#59a0eb"
type input "#59A0EB"
type input "#59a5eb"
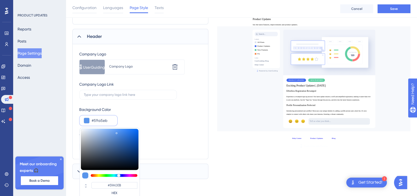
type input "#59A5EB"
type input "#59aaeb"
type input "#59AAEB"
type input "#59afeb"
type input "#59AFEB"
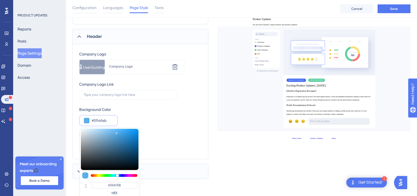
type input "#59aaeb"
type input "#59AAEB"
type input "#59a5eb"
type input "#59A5EB"
type input "#59a0eb"
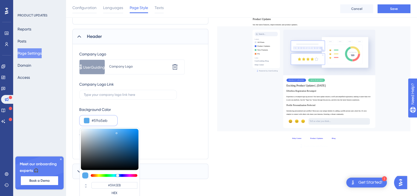
type input "#59A0EB"
type input "#599beb"
type input "#599BEB"
type input "#5995eb"
type input "#5995EB"
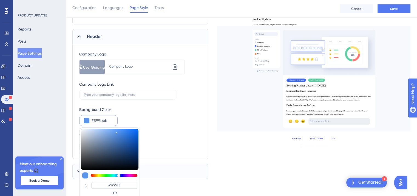
type input "#59a0eb"
type input "#599BEB"
type input "#59a5eb"
type input "#59A0EB"
type input "#59aaeb"
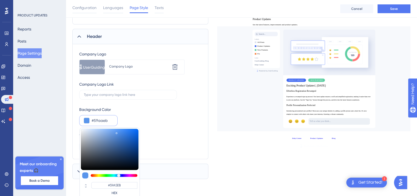
type input "#59AAEB"
type input "#59b4eb"
type input "#59AFEB"
type input "#59baeb"
type input "#59BAEB"
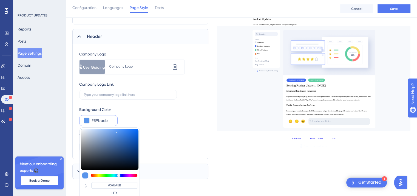
type input "#59bfeb"
type input "#59BFEB"
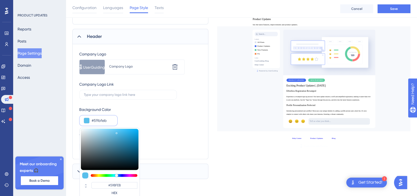
type input "#59baeb"
type input "#59BAEB"
type input "#59b4eb"
type input "#59B4EB"
type input "#59afeb"
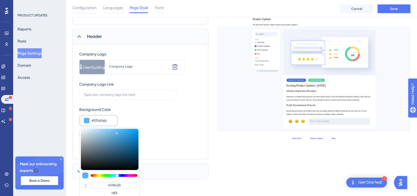
type input "#59AFEB"
type input "#59baeb"
type input "#59B4EB"
type input "#59bfeb"
type input "#59BAEB"
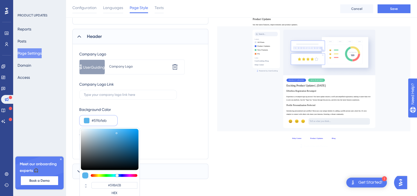
type input "#59c4eb"
type input "#59BFEB"
type input "#59c9eb"
type input "#59C4EB"
type input "#59ceeb"
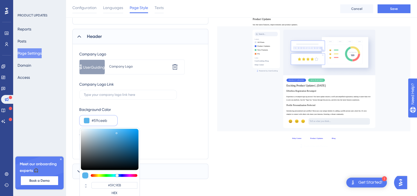
type input "#59CEEB"
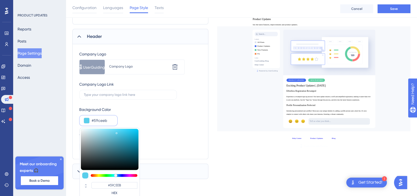
type input "#59d3eb"
type input "#59D3EB"
drag, startPoint x: 120, startPoint y: 175, endPoint x: 115, endPoint y: 174, distance: 4.8
click at [115, 174] on div at bounding box center [115, 175] width 3 height 3
click at [138, 65] on div "Company Logo" at bounding box center [139, 66] width 60 height 4
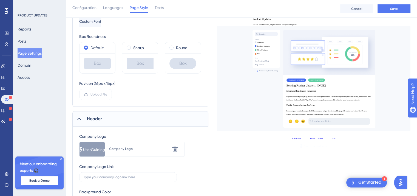
scroll to position [0, 0]
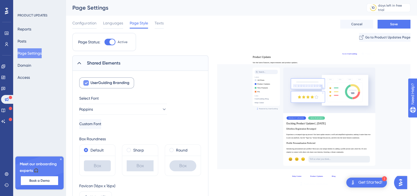
click at [112, 83] on span "UserGuiding Branding" at bounding box center [109, 83] width 39 height 7
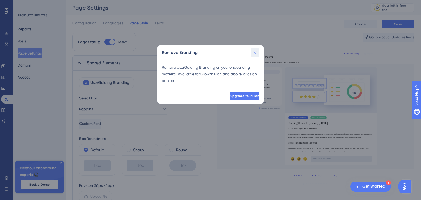
click at [254, 52] on icon at bounding box center [254, 52] width 5 height 5
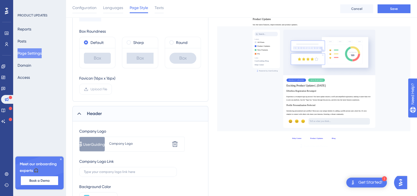
scroll to position [165, 0]
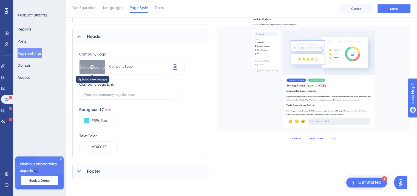
click at [98, 67] on div at bounding box center [92, 67] width 25 height 14
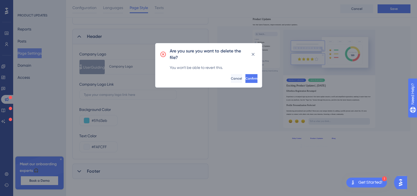
scroll to position [183, 0]
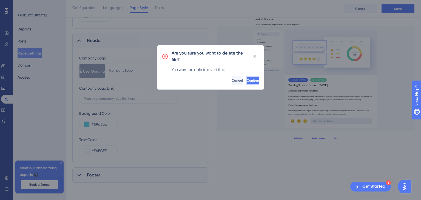
click at [246, 84] on button "Confirm" at bounding box center [252, 80] width 13 height 9
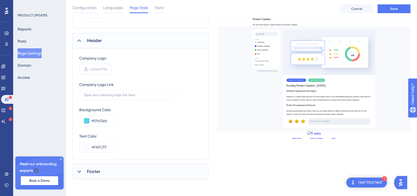
click at [95, 70] on span "Upload File" at bounding box center [98, 69] width 17 height 4
click at [107, 69] on input "Upload File" at bounding box center [107, 69] width 0 height 0
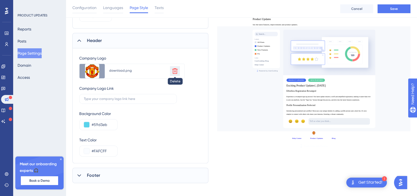
click at [175, 71] on icon at bounding box center [175, 71] width 7 height 7
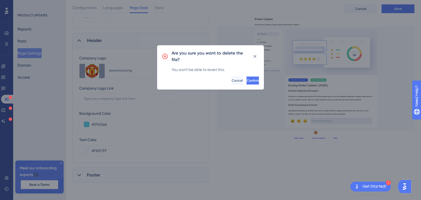
click at [247, 80] on span "Confirm" at bounding box center [253, 80] width 12 height 4
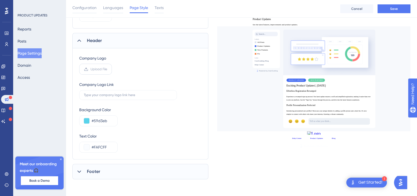
click at [100, 68] on span "Upload File" at bounding box center [98, 69] width 17 height 4
click at [107, 69] on input "Upload File" at bounding box center [107, 69] width 0 height 0
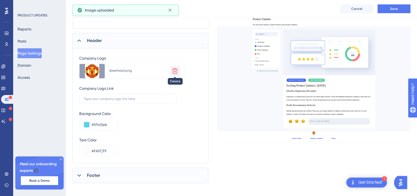
click at [176, 72] on icon at bounding box center [175, 71] width 7 height 7
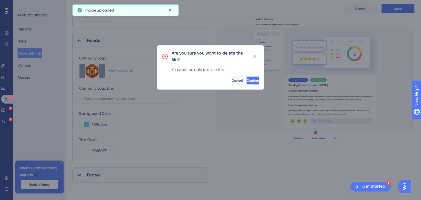
drag, startPoint x: 234, startPoint y: 81, endPoint x: 227, endPoint y: 77, distance: 8.6
click at [246, 82] on button "Confirm" at bounding box center [252, 80] width 13 height 9
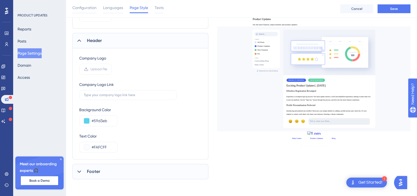
click at [98, 70] on span "Upload File" at bounding box center [98, 69] width 17 height 4
click at [107, 69] on input "Upload File" at bounding box center [107, 69] width 0 height 0
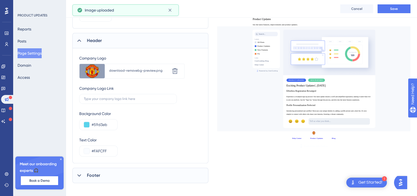
scroll to position [187, 0]
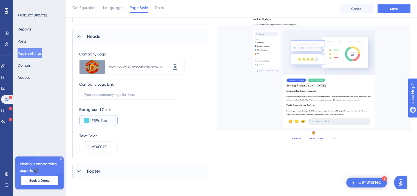
click at [100, 121] on input "#59d3eb" at bounding box center [102, 120] width 21 height 7
click at [86, 120] on button at bounding box center [86, 120] width 5 height 5
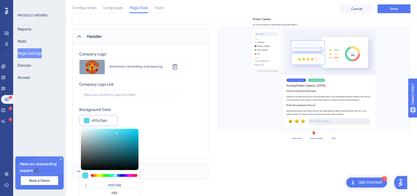
type input "#eb5960"
type input "#EB5960"
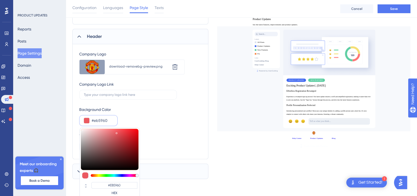
click at [137, 176] on div at bounding box center [114, 175] width 47 height 3
type input "#eb595b"
type input "#EB595B"
drag, startPoint x: 137, startPoint y: 176, endPoint x: 142, endPoint y: 176, distance: 4.7
click at [142, 176] on div "Shared Elements UserGuiding Branding Select Font Poppins Custom Font Box Roundn…" at bounding box center [140, 25] width 136 height 308
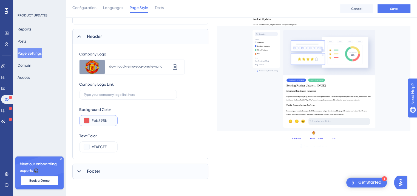
click at [88, 118] on button at bounding box center [86, 120] width 5 height 5
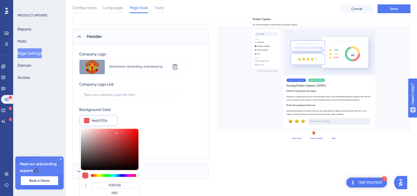
type input "#ea5658"
type input "#EA5658"
type input "#e85557"
type input "#E85557"
type input "#de3c3e"
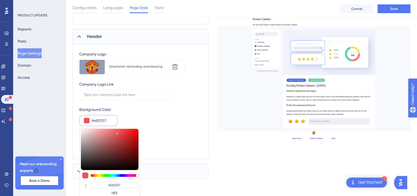
type input "#DE3C3E"
type input "#da1b1e"
type input "#DA1B1E"
type input "#da0c0f"
type input "#DA0C0F"
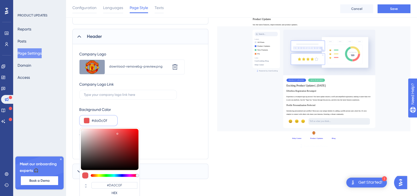
type input "#da070a"
type input "#DA070A"
type input "#da0508"
type input "#DA0508"
type input "#da0004"
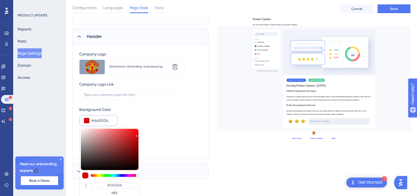
type input "#DA0004"
type input "#dc0004"
type input "#DC0004"
type input "#df0004"
type input "#DF0004"
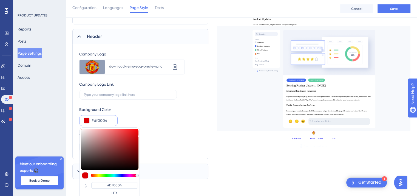
type input "#e40005"
type input "#E40005"
type input "#e60005"
type input "#E60005"
drag, startPoint x: 117, startPoint y: 132, endPoint x: 138, endPoint y: 132, distance: 21.1
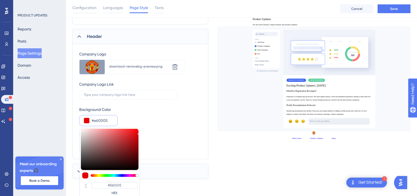
click at [138, 133] on div at bounding box center [139, 134] width 2 height 2
click at [185, 119] on div "Background Color #e60005 #E60005 HEX" at bounding box center [140, 116] width 122 height 20
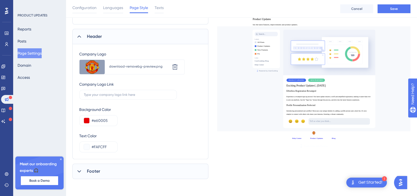
click at [129, 169] on div "Footer" at bounding box center [140, 170] width 136 height 15
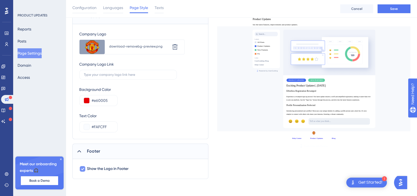
click at [81, 170] on icon at bounding box center [82, 168] width 3 height 4
click at [81, 170] on div at bounding box center [82, 168] width 5 height 5
checkbox input "true"
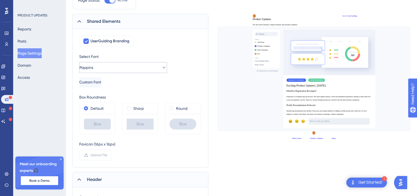
scroll to position [0, 0]
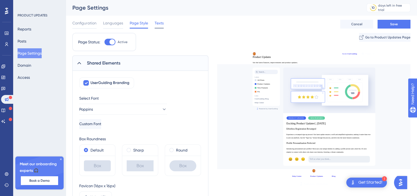
click at [155, 22] on span "Texts" at bounding box center [159, 23] width 9 height 7
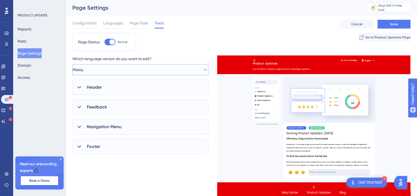
click at [135, 70] on button "Malay" at bounding box center [140, 69] width 136 height 11
click at [132, 111] on div "English English" at bounding box center [140, 114] width 129 height 11
click at [118, 87] on div "Header" at bounding box center [140, 87] width 136 height 15
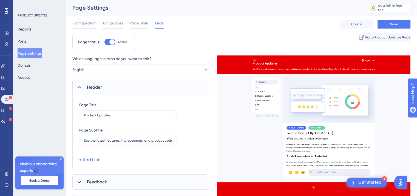
click at [118, 87] on div "Header" at bounding box center [140, 87] width 136 height 15
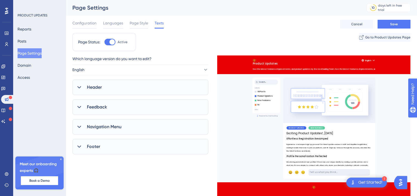
click at [118, 87] on div "Header" at bounding box center [140, 87] width 136 height 15
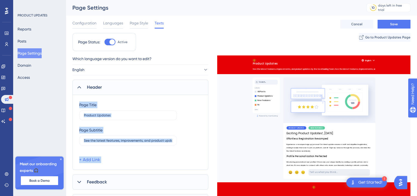
click at [118, 87] on div "Header" at bounding box center [140, 87] width 136 height 15
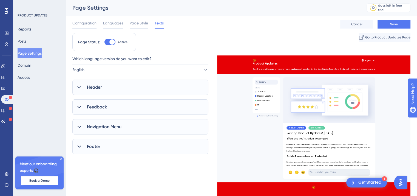
click at [118, 87] on div "Header" at bounding box center [140, 87] width 136 height 15
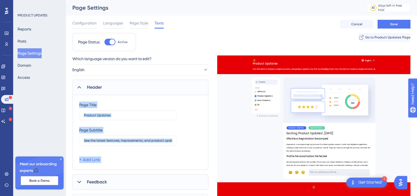
click at [116, 110] on div "Page Title Product Updates" at bounding box center [128, 110] width 98 height 19
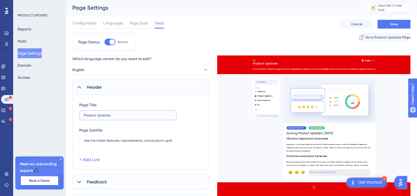
click at [113, 115] on input "Product Updates" at bounding box center [128, 115] width 88 height 4
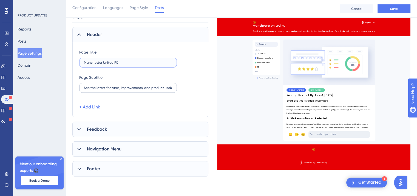
type input "Manchester United FC"
click at [118, 87] on input "See the latest features, improvements, and product updates by the UserGuiding T…" at bounding box center [128, 88] width 88 height 4
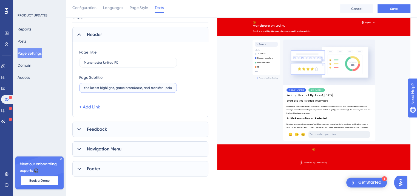
type input "See the latest highlight, game broadcast, and transfer update."
click at [106, 129] on span "Feedback" at bounding box center [97, 129] width 20 height 7
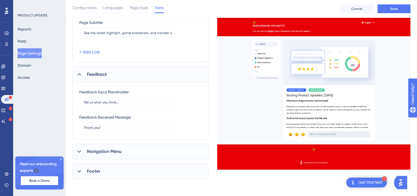
click at [128, 150] on div "Navigation Menu" at bounding box center [140, 151] width 136 height 15
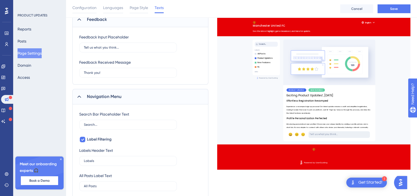
click at [106, 101] on div "Navigation Menu" at bounding box center [140, 96] width 136 height 15
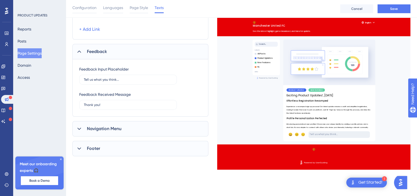
click at [91, 52] on span "Feedback" at bounding box center [97, 51] width 20 height 7
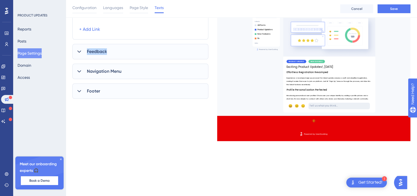
click at [91, 52] on span "Feedback" at bounding box center [97, 51] width 20 height 7
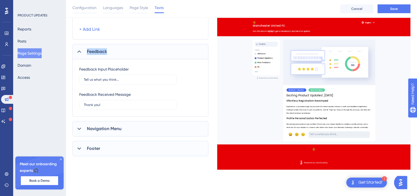
click at [92, 54] on span "Feedback" at bounding box center [97, 51] width 20 height 7
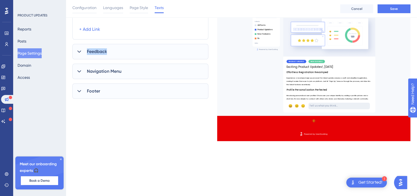
scroll to position [23, 0]
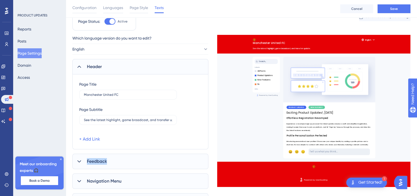
click at [129, 160] on div "Feedback" at bounding box center [140, 161] width 136 height 15
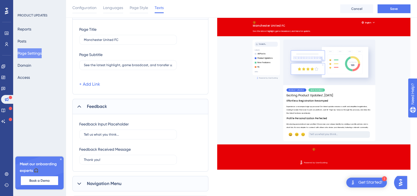
click at [124, 108] on div "Feedback" at bounding box center [140, 106] width 136 height 15
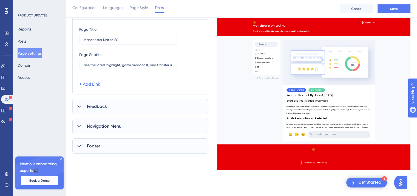
click at [124, 108] on div "Feedback" at bounding box center [140, 106] width 136 height 15
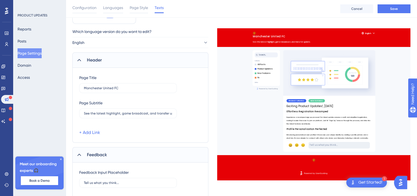
scroll to position [82, 0]
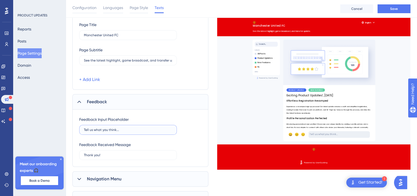
click at [125, 131] on input "Tell us what you think..." at bounding box center [128, 130] width 88 height 4
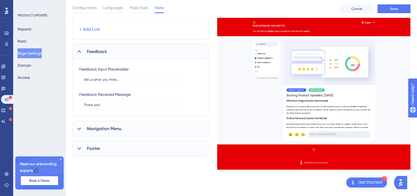
click at [129, 132] on div "Navigation Menu" at bounding box center [140, 128] width 136 height 15
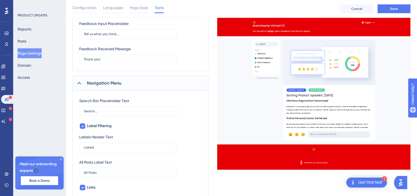
scroll to position [187, 0]
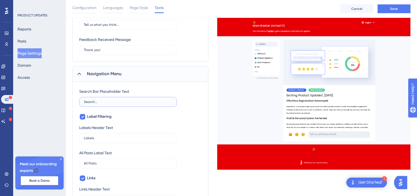
click at [95, 102] on input "Search..." at bounding box center [128, 102] width 88 height 4
click at [115, 119] on div "Label Filtering" at bounding box center [128, 116] width 98 height 7
click at [123, 138] on input "Labels" at bounding box center [128, 138] width 88 height 4
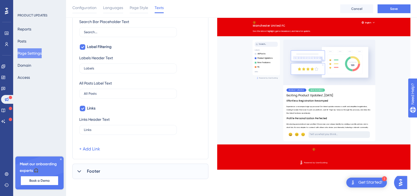
click at [98, 166] on div "Footer" at bounding box center [140, 170] width 136 height 15
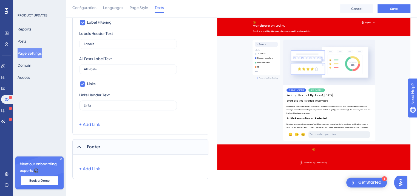
click at [102, 150] on div "Footer" at bounding box center [140, 146] width 136 height 15
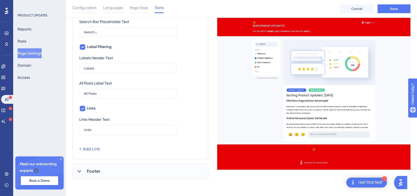
click at [94, 171] on span "Footer" at bounding box center [93, 171] width 13 height 7
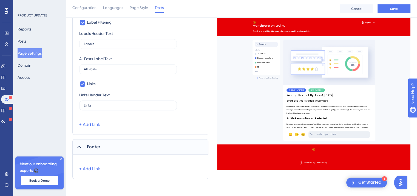
scroll to position [199, 0]
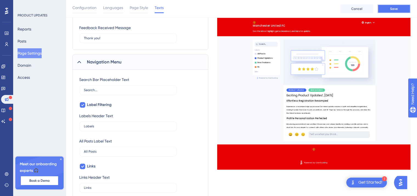
click at [397, 10] on span "Save" at bounding box center [394, 9] width 8 height 4
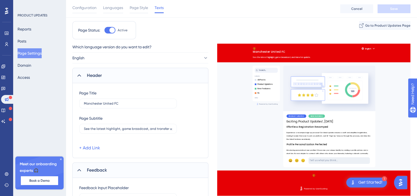
scroll to position [0, 0]
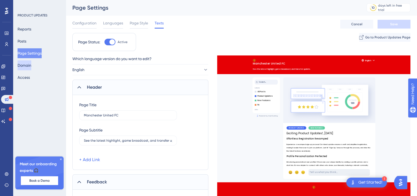
click at [31, 65] on button "Domain" at bounding box center [25, 65] width 14 height 10
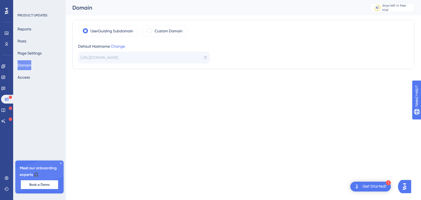
click at [118, 58] on span "[URL][DOMAIN_NAME]" at bounding box center [100, 57] width 38 height 7
click at [149, 29] on span at bounding box center [149, 30] width 5 height 5
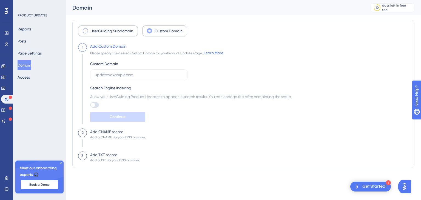
click at [95, 33] on label "UserGuiding Subdomain" at bounding box center [111, 31] width 43 height 7
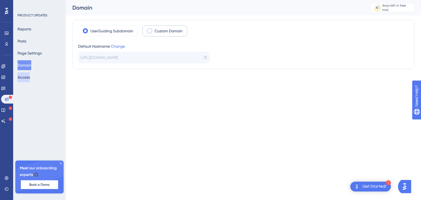
click at [27, 78] on button "Access" at bounding box center [24, 77] width 12 height 10
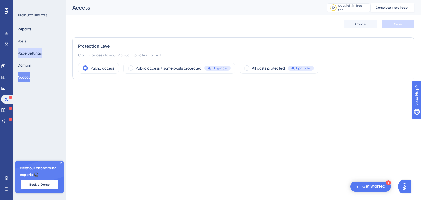
click at [34, 53] on button "Page Settings" at bounding box center [30, 53] width 24 height 10
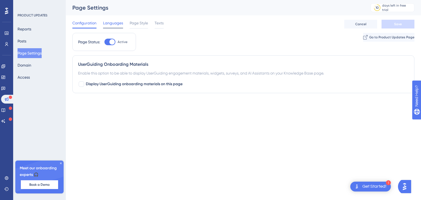
click at [120, 24] on span "Languages" at bounding box center [113, 23] width 20 height 7
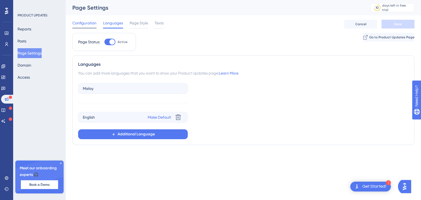
click at [86, 27] on div "Configuration" at bounding box center [84, 24] width 24 height 9
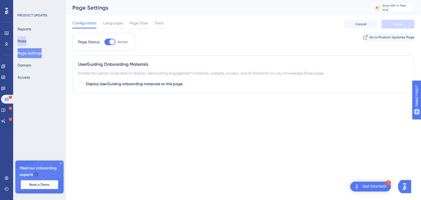
click at [26, 41] on button "Posts" at bounding box center [22, 41] width 9 height 10
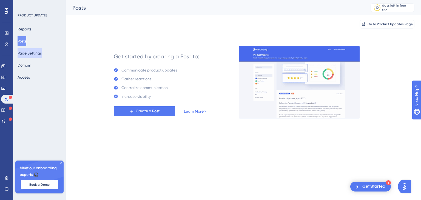
click at [36, 55] on button "Page Settings" at bounding box center [30, 53] width 24 height 10
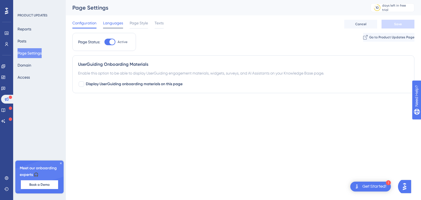
click at [111, 24] on span "Languages" at bounding box center [113, 23] width 20 height 7
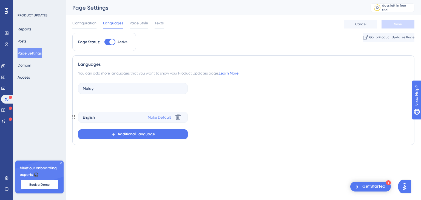
click at [165, 117] on link "Make Default" at bounding box center [159, 117] width 23 height 7
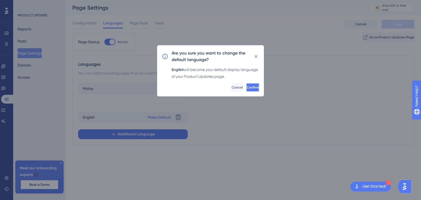
click at [247, 86] on span "Confirm" at bounding box center [253, 87] width 12 height 4
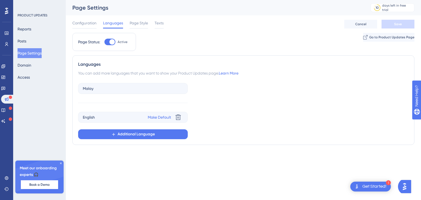
click at [43, 37] on div "Reports Posts Page Settings Domain Access" at bounding box center [40, 53] width 44 height 58
click at [33, 41] on div "Reports Posts Page Settings Domain Access" at bounding box center [40, 53] width 44 height 58
click at [26, 41] on button "Posts" at bounding box center [22, 41] width 9 height 10
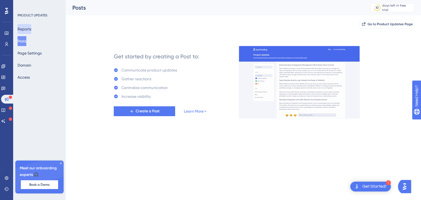
click at [19, 30] on button "Reports" at bounding box center [25, 29] width 14 height 10
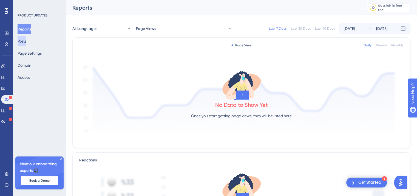
click at [26, 38] on button "Posts" at bounding box center [22, 41] width 9 height 10
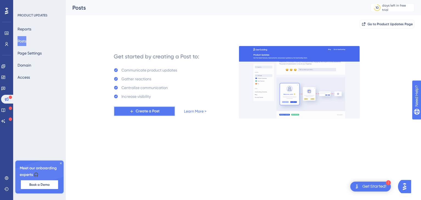
click at [145, 112] on span "Create a Post" at bounding box center [148, 111] width 24 height 7
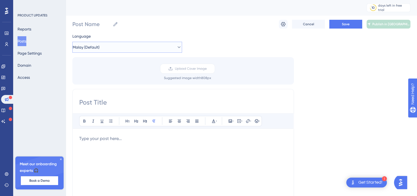
click at [115, 44] on button "Malay (Default)" at bounding box center [127, 47] width 110 height 11
click at [122, 75] on button "English English No translation" at bounding box center [127, 74] width 103 height 11
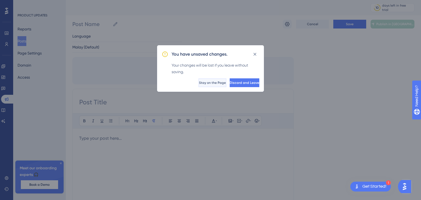
click at [199, 81] on span "Stay on the Page" at bounding box center [212, 83] width 27 height 4
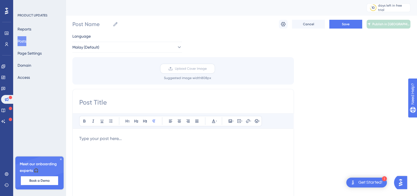
click at [186, 70] on span "Upload Cover Image" at bounding box center [191, 68] width 32 height 4
click at [207, 69] on input "Upload Cover Image" at bounding box center [207, 69] width 0 height 0
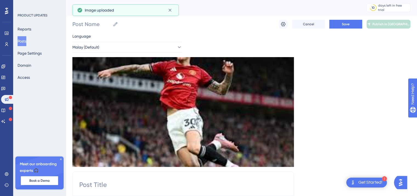
click at [172, 180] on input at bounding box center [183, 184] width 208 height 9
click at [104, 25] on input "Post Name" at bounding box center [91, 24] width 38 height 8
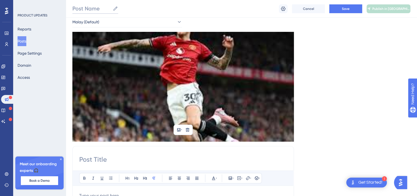
scroll to position [55, 0]
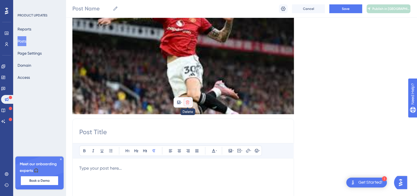
click at [188, 103] on icon at bounding box center [187, 102] width 4 height 4
click at [186, 115] on icon at bounding box center [187, 114] width 5 height 5
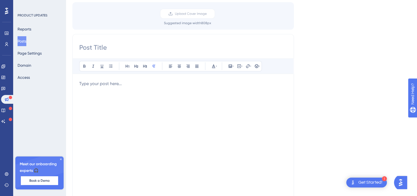
scroll to position [0, 0]
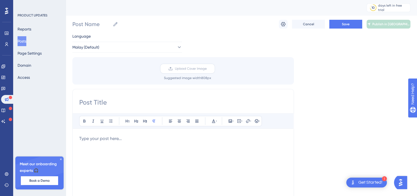
click at [200, 68] on span "Upload Cover Image" at bounding box center [191, 68] width 32 height 4
click at [207, 69] on input "Upload Cover Image" at bounding box center [207, 69] width 0 height 0
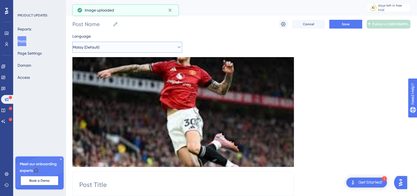
click at [114, 47] on button "Malay (Default)" at bounding box center [127, 47] width 110 height 11
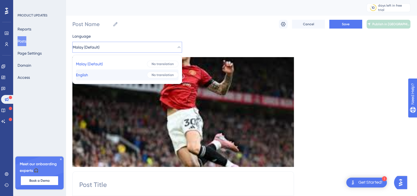
click at [118, 79] on button "English English No translation" at bounding box center [127, 74] width 103 height 11
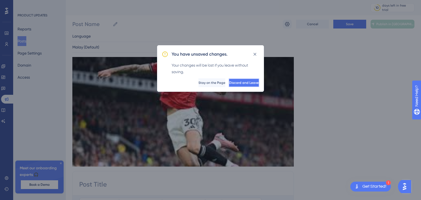
click at [242, 81] on span "Discard and Leave" at bounding box center [244, 83] width 30 height 4
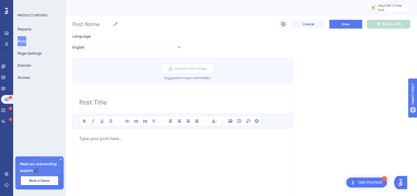
click at [179, 72] on label "Upload Cover Image" at bounding box center [187, 69] width 55 height 10
click at [207, 69] on input "Upload Cover Image" at bounding box center [207, 69] width 0 height 0
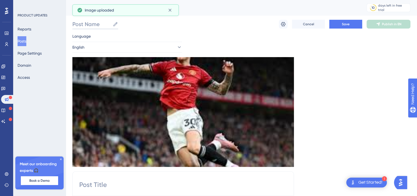
click at [98, 23] on input "Post Name" at bounding box center [91, 24] width 38 height 8
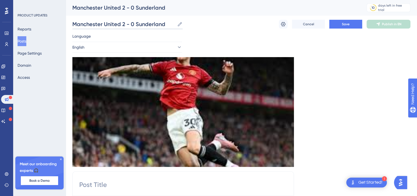
scroll to position [165, 0]
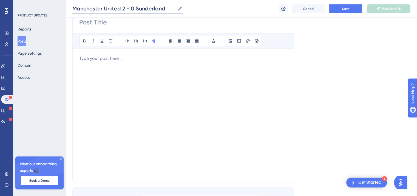
type input "Manchester United 2 - 0 Sunderland"
click at [109, 25] on input at bounding box center [183, 22] width 208 height 9
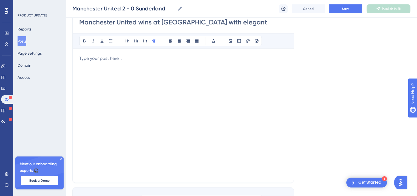
scroll to position [137, 0]
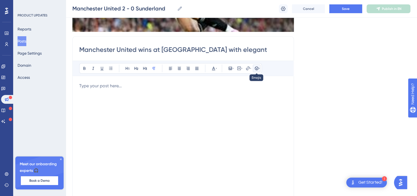
click at [258, 67] on icon at bounding box center [256, 68] width 4 height 4
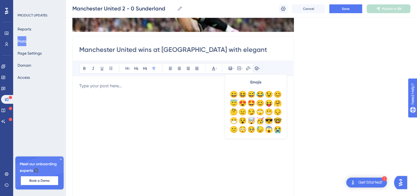
click at [272, 119] on div "😎" at bounding box center [269, 120] width 9 height 9
click at [242, 49] on input "Manchester United wins at [GEOGRAPHIC_DATA] with elegant" at bounding box center [183, 49] width 208 height 9
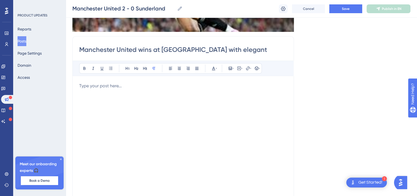
click at [246, 51] on input "Manchester United wins at [GEOGRAPHIC_DATA] with elegant" at bounding box center [183, 49] width 208 height 9
drag, startPoint x: 241, startPoint y: 50, endPoint x: 199, endPoint y: 52, distance: 41.7
click at [199, 52] on input "Manchester United wins at [GEOGRAPHIC_DATA] with elegant" at bounding box center [183, 49] width 208 height 9
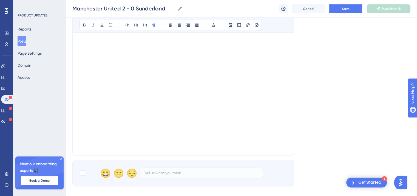
scroll to position [165, 0]
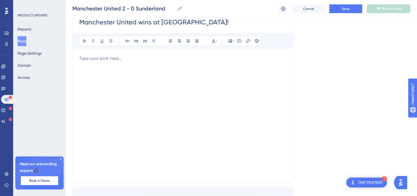
type input "Manchester United wins at [GEOGRAPHIC_DATA]!"
click at [106, 62] on div at bounding box center [183, 115] width 208 height 121
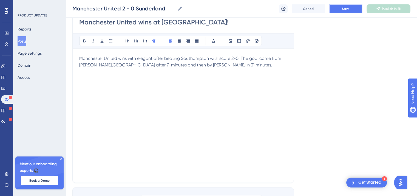
click at [346, 7] on span "Save" at bounding box center [346, 9] width 8 height 4
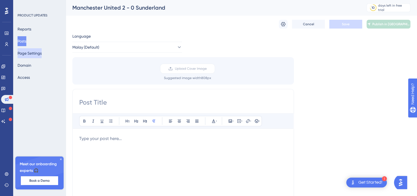
click at [33, 52] on button "Page Settings" at bounding box center [30, 53] width 24 height 10
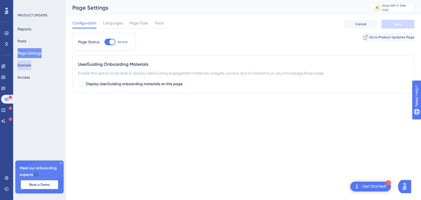
drag, startPoint x: 26, startPoint y: 65, endPoint x: 31, endPoint y: 67, distance: 5.3
click at [26, 64] on button "Domain" at bounding box center [25, 65] width 14 height 10
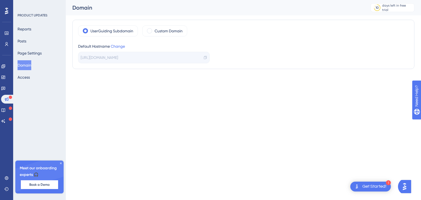
click at [26, 65] on button "Domain" at bounding box center [25, 65] width 14 height 10
click at [33, 51] on button "Page Settings" at bounding box center [30, 53] width 24 height 10
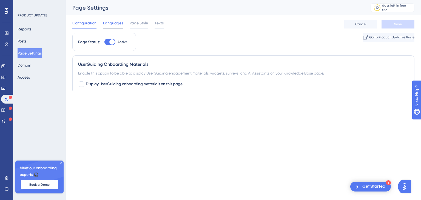
drag, startPoint x: 109, startPoint y: 23, endPoint x: 112, endPoint y: 23, distance: 3.3
click at [109, 23] on span "Languages" at bounding box center [113, 23] width 20 height 7
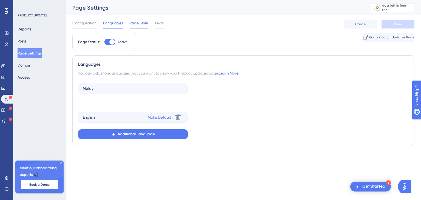
click at [146, 23] on span "Page Style" at bounding box center [139, 23] width 18 height 7
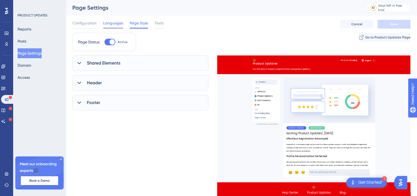
click at [120, 23] on span "Languages" at bounding box center [113, 23] width 20 height 7
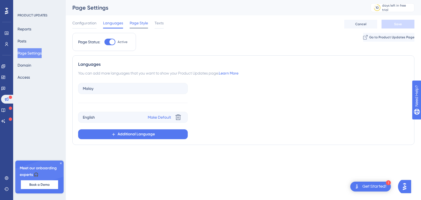
click at [134, 23] on span "Page Style" at bounding box center [139, 23] width 18 height 7
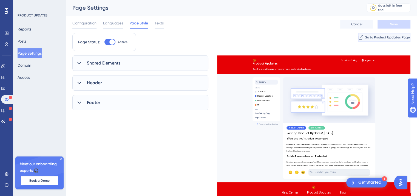
click at [359, 38] on icon at bounding box center [361, 37] width 4 height 4
click at [5, 76] on icon at bounding box center [3, 77] width 4 height 4
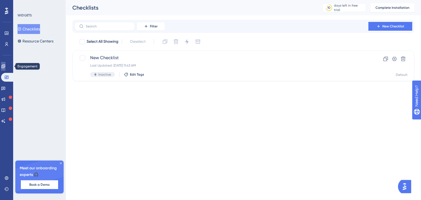
click at [5, 67] on icon at bounding box center [3, 66] width 4 height 4
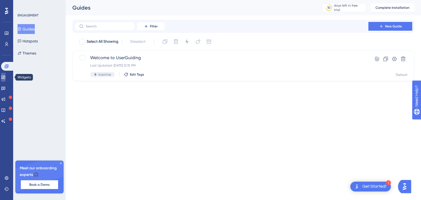
click at [5, 76] on icon at bounding box center [3, 77] width 4 height 4
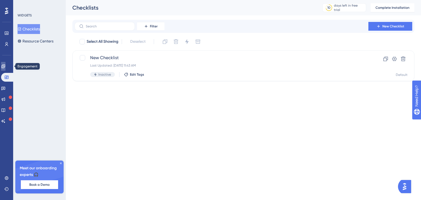
click at [3, 68] on link at bounding box center [3, 66] width 4 height 9
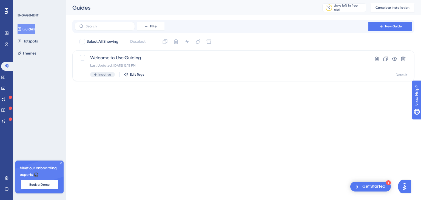
click at [33, 31] on button "Guides" at bounding box center [26, 29] width 17 height 10
click at [167, 59] on span "Welcome to UserGuiding" at bounding box center [221, 58] width 263 height 7
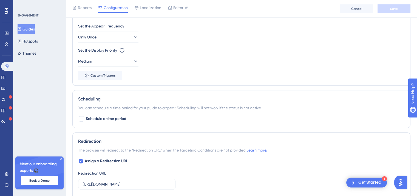
scroll to position [192, 0]
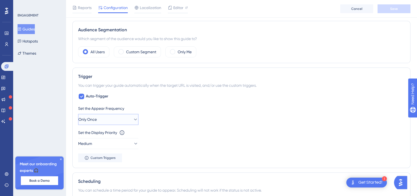
click at [133, 120] on icon at bounding box center [135, 119] width 5 height 5
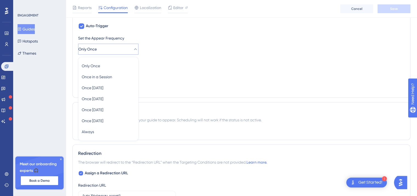
click at [128, 52] on button "Only Once" at bounding box center [108, 49] width 60 height 11
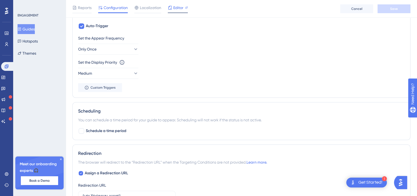
click at [178, 9] on span "Editor" at bounding box center [178, 7] width 10 height 7
drag, startPoint x: 5, startPoint y: 80, endPoint x: 16, endPoint y: 81, distance: 10.6
click at [5, 80] on link at bounding box center [3, 77] width 4 height 9
click at [5, 75] on link at bounding box center [3, 77] width 4 height 9
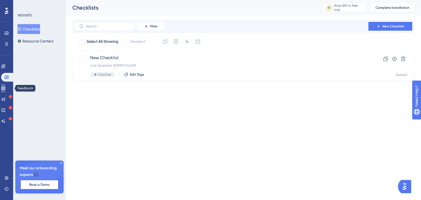
click at [4, 88] on link at bounding box center [3, 88] width 4 height 9
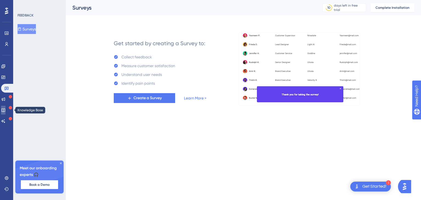
click at [5, 107] on link at bounding box center [3, 110] width 4 height 9
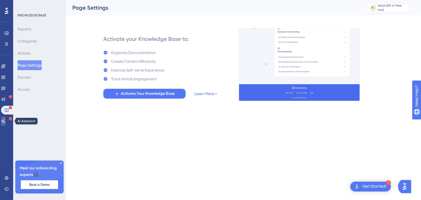
click at [5, 119] on icon at bounding box center [3, 121] width 4 height 4
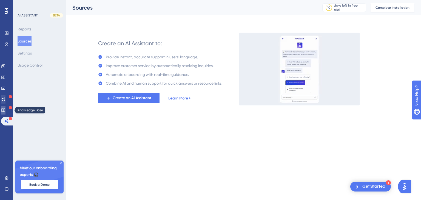
drag, startPoint x: 5, startPoint y: 107, endPoint x: 6, endPoint y: 101, distance: 5.2
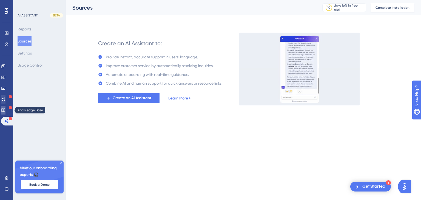
click at [5, 107] on link at bounding box center [3, 110] width 4 height 9
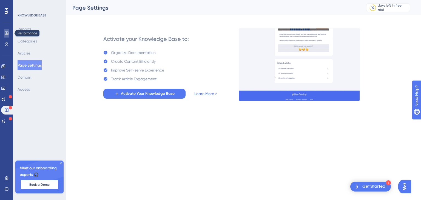
click at [8, 32] on icon at bounding box center [7, 33] width 4 height 3
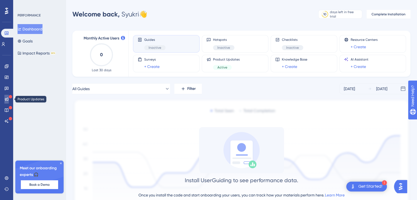
click at [7, 100] on icon at bounding box center [7, 100] width 4 height 4
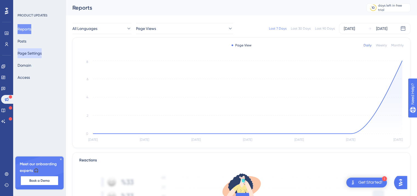
click at [33, 52] on button "Page Settings" at bounding box center [30, 53] width 24 height 10
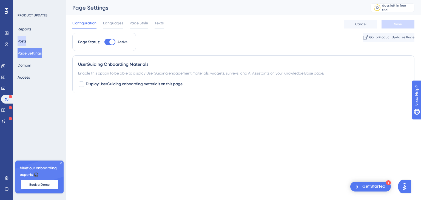
click at [25, 37] on button "Posts" at bounding box center [22, 41] width 9 height 10
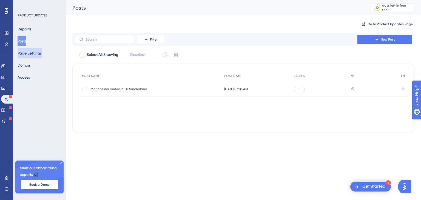
click at [32, 53] on button "Page Settings" at bounding box center [30, 53] width 24 height 10
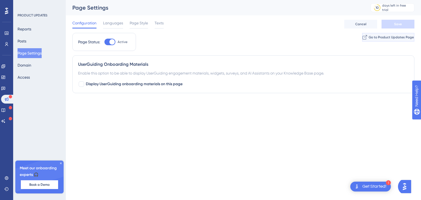
click at [373, 39] on span "Go to Product Updates Page" at bounding box center [391, 37] width 45 height 4
